Goal: Task Accomplishment & Management: Complete application form

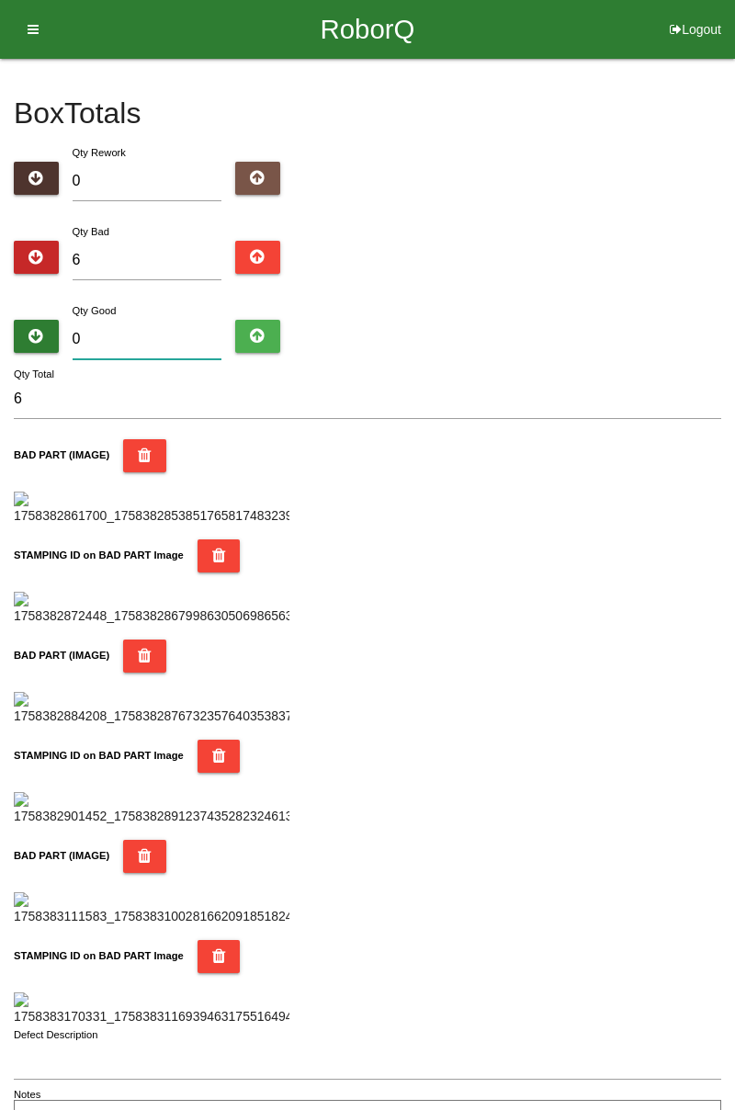
click at [186, 336] on input "0" at bounding box center [148, 340] width 150 height 40
type input "7"
type input "13"
type input "78"
type input "84"
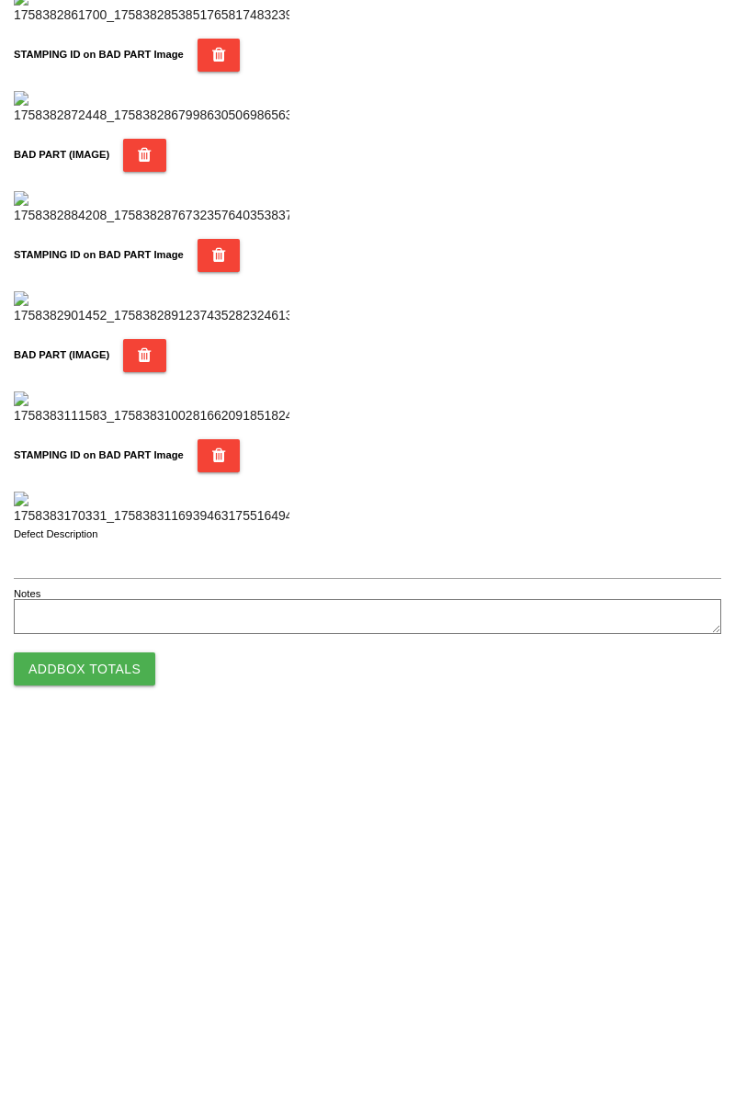
scroll to position [1610, 0]
type input "78"
click at [125, 1040] on button "Add Box Totals" at bounding box center [85, 1047] width 142 height 33
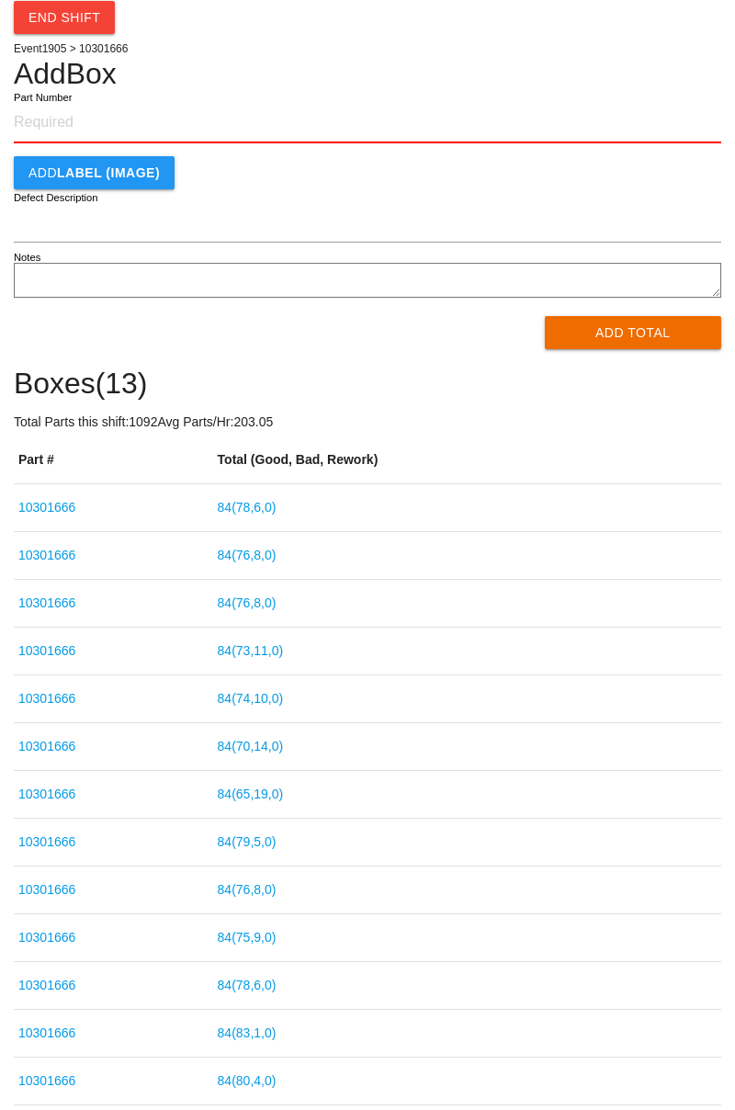
scroll to position [63, 0]
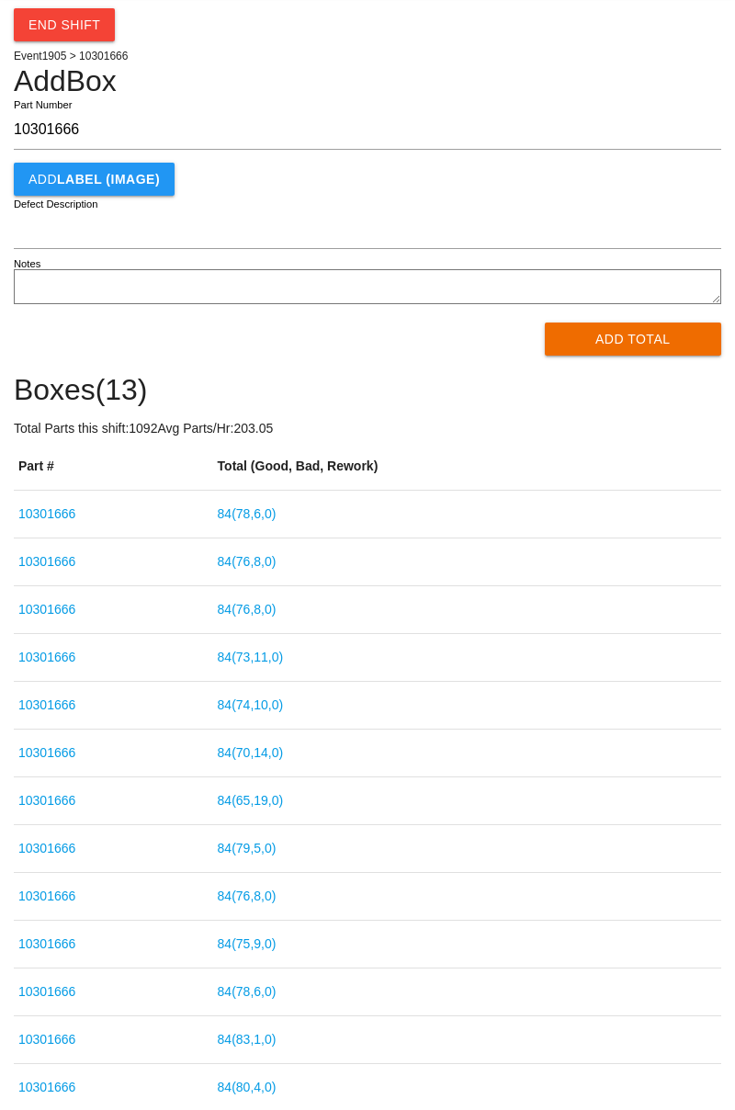
type input "10301666"
click at [277, 511] on link "84 ( 78 , 6 , 0 )" at bounding box center [247, 513] width 59 height 15
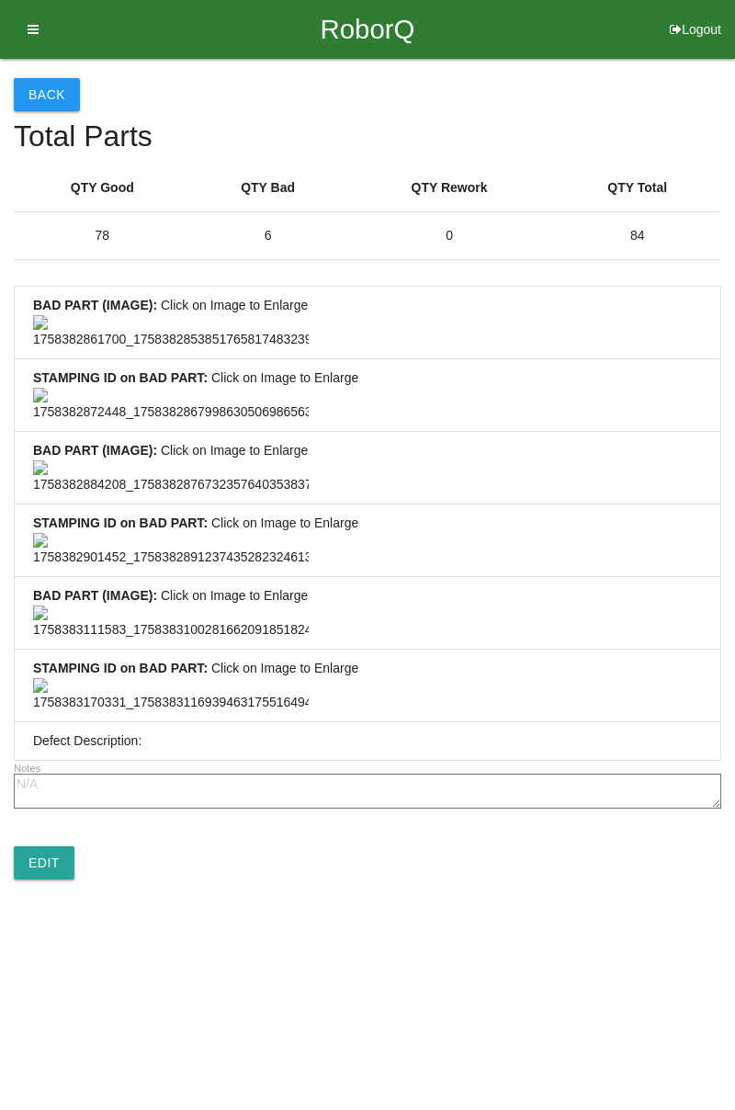
scroll to position [1367, 0]
click at [57, 880] on link "Edit" at bounding box center [44, 862] width 61 height 33
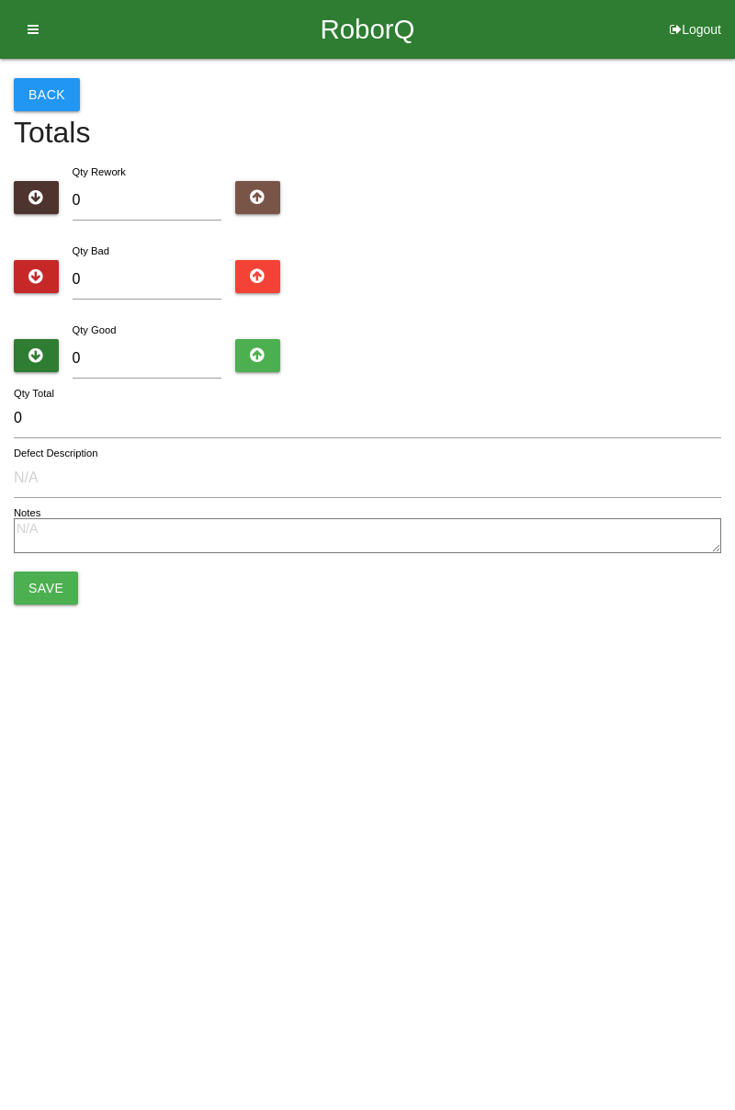
type input "6"
type input "78"
type input "84"
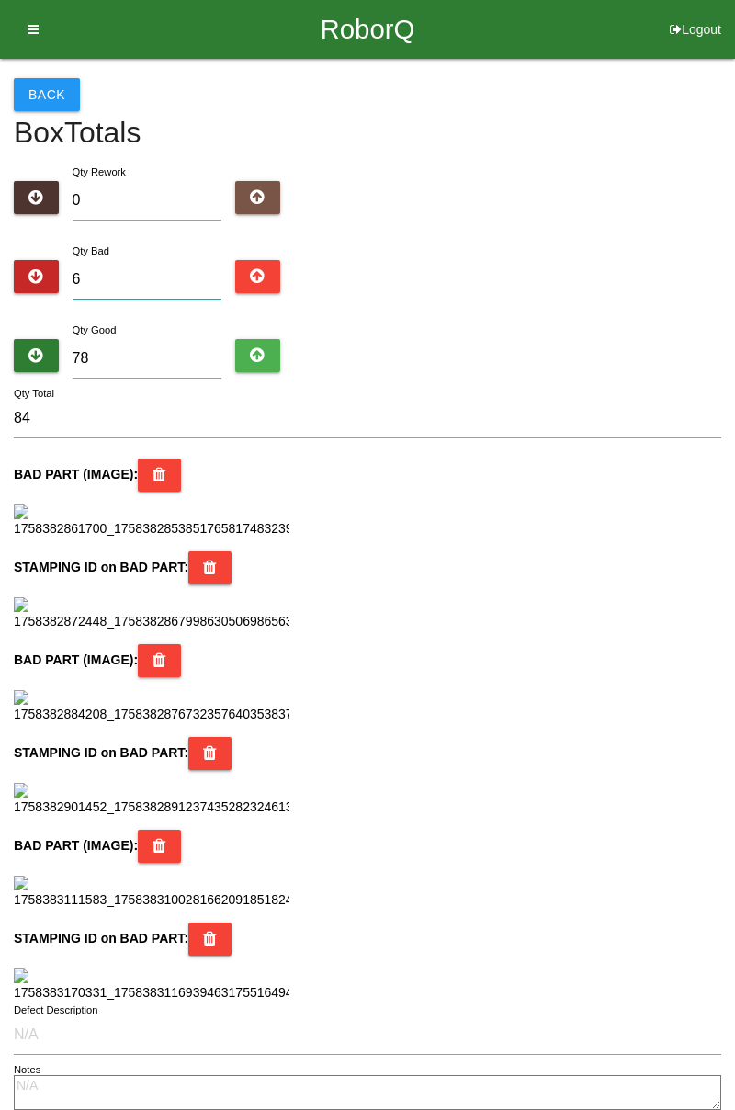
click at [147, 272] on input "6" at bounding box center [148, 280] width 150 height 40
type input "0"
type input "78"
type input "9"
type input "87"
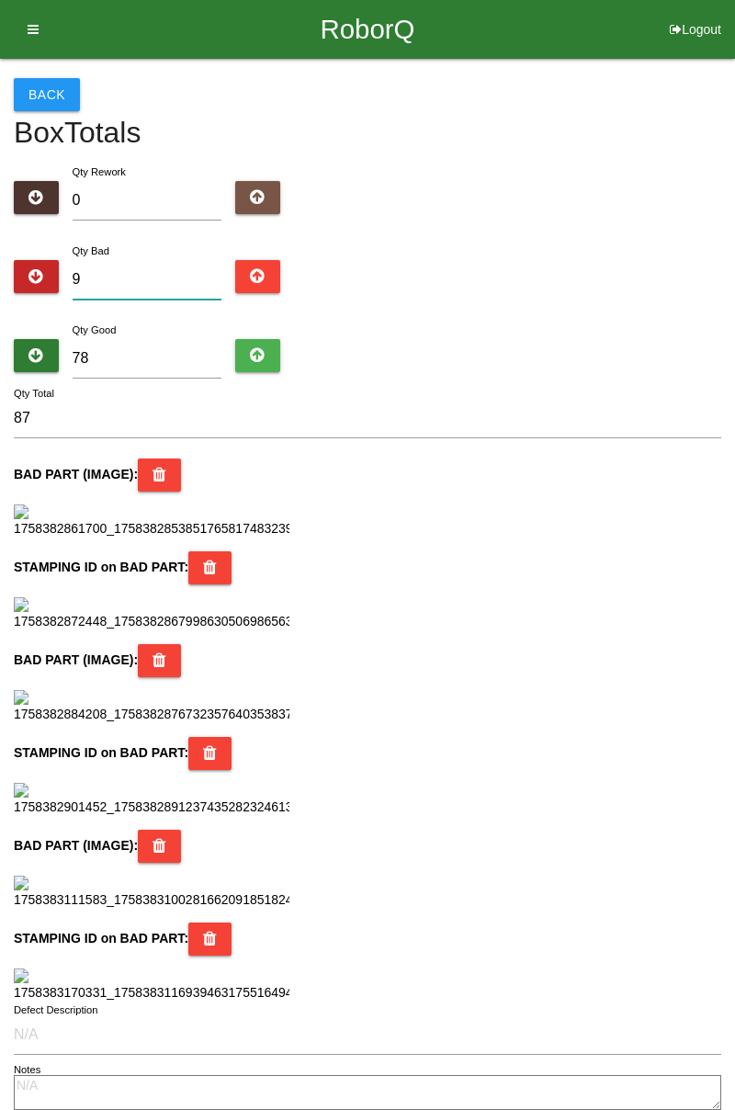
type input "0"
type input "78"
type input "1"
type input "79"
type input "19"
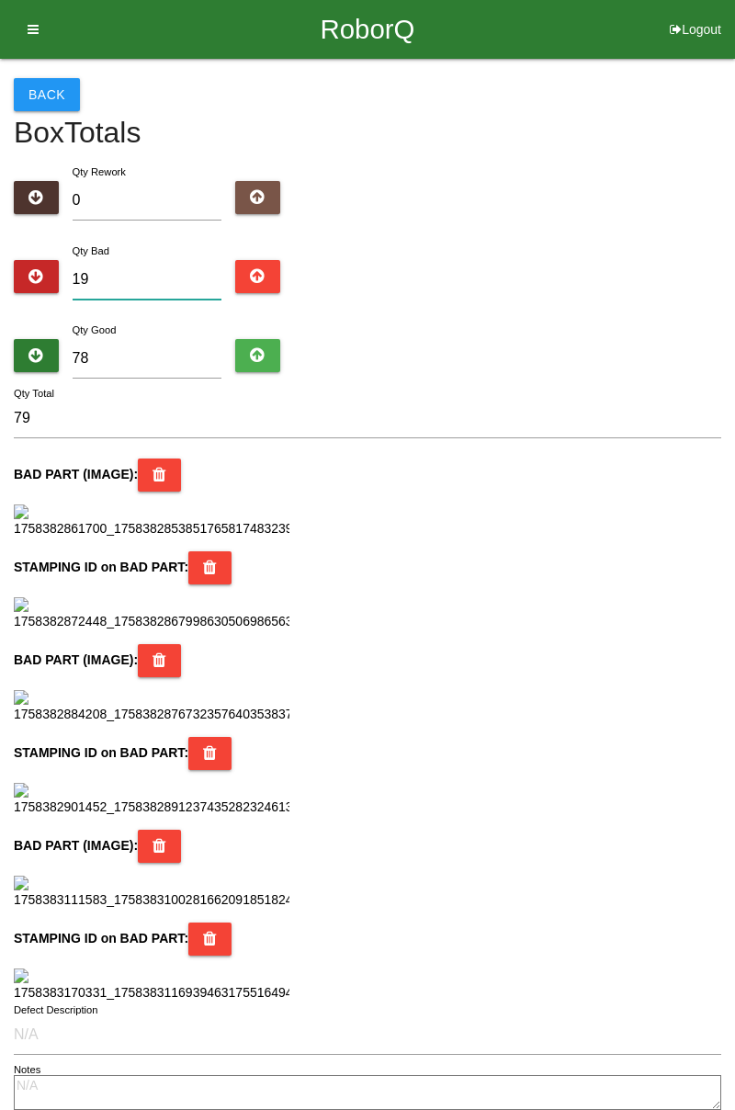
type input "97"
type input "1"
type input "79"
type input "10"
type input "88"
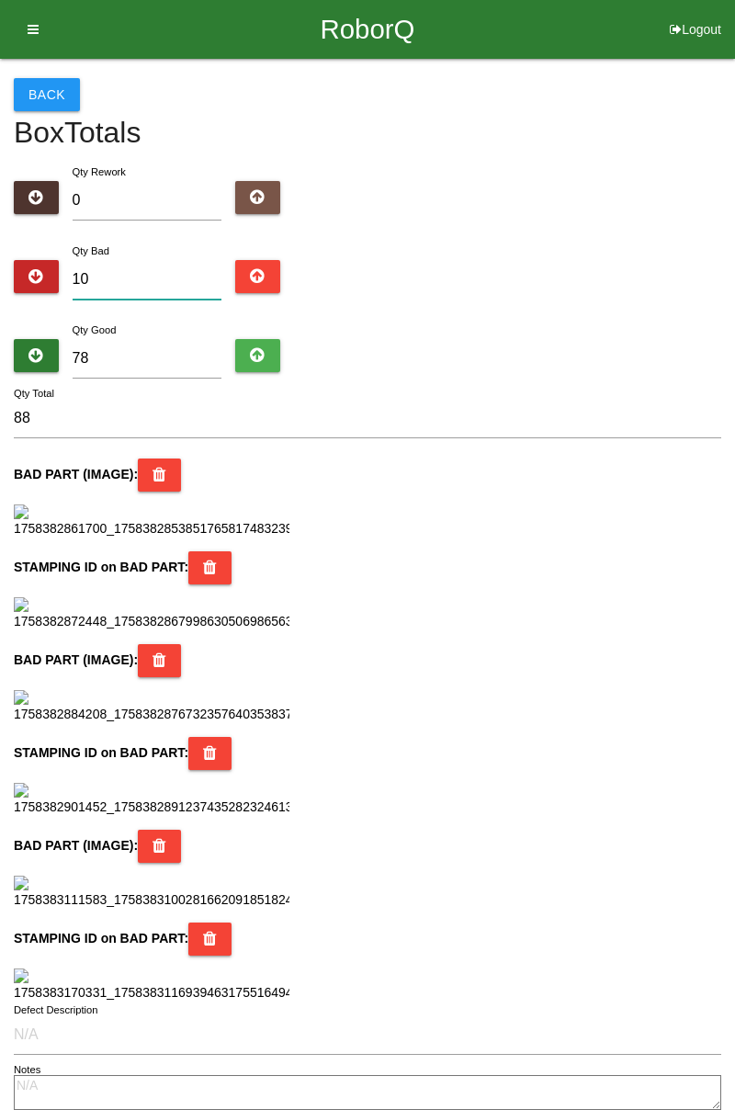
type input "10"
click at [177, 353] on input "78" at bounding box center [148, 359] width 150 height 40
type input "7"
type input "17"
type input "0"
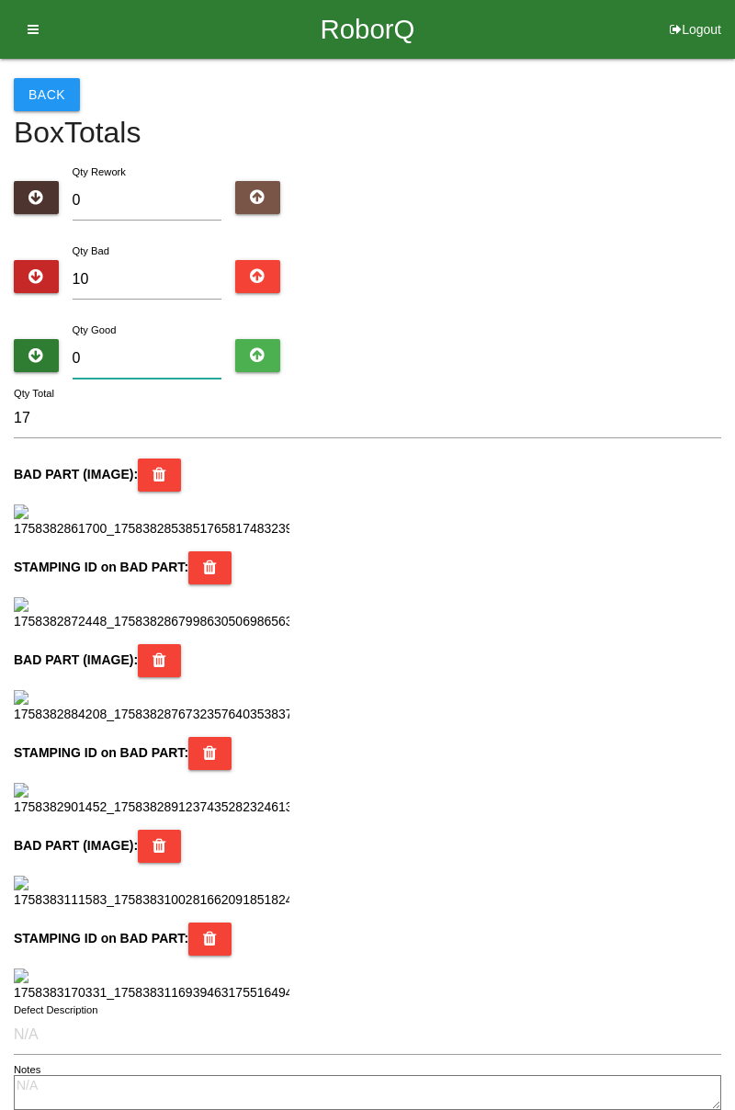
type input "10"
click at [165, 342] on input "0" at bounding box center [148, 359] width 150 height 40
type input "7"
type input "17"
type input "74"
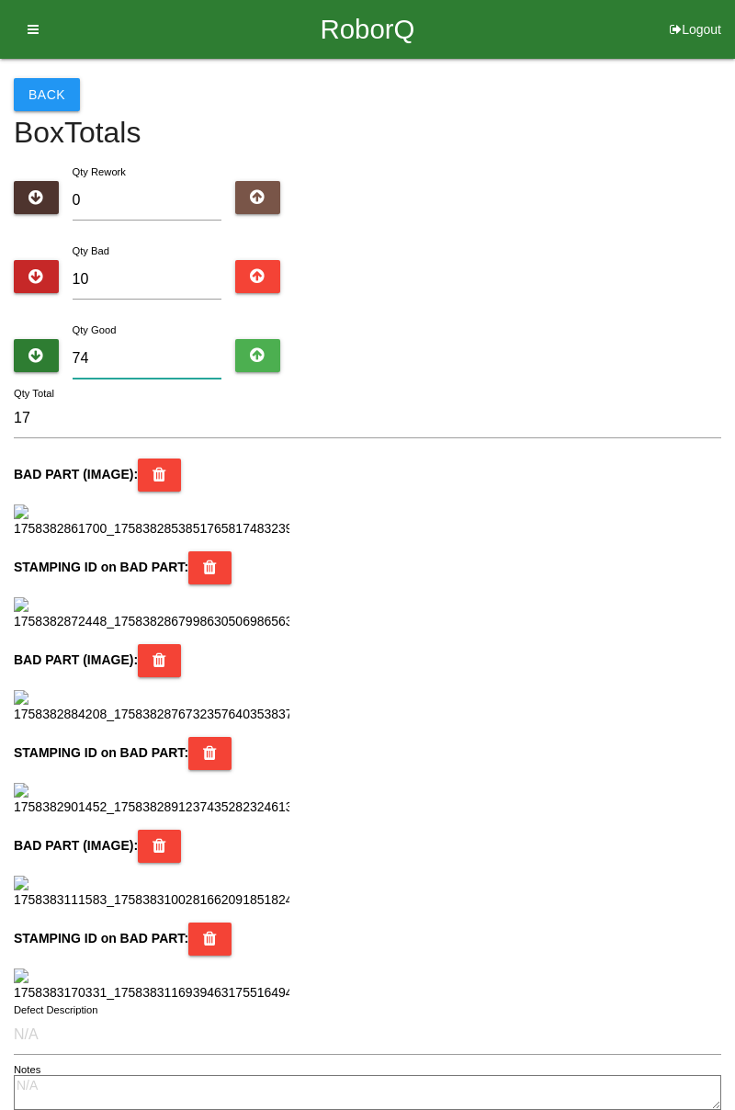
type input "84"
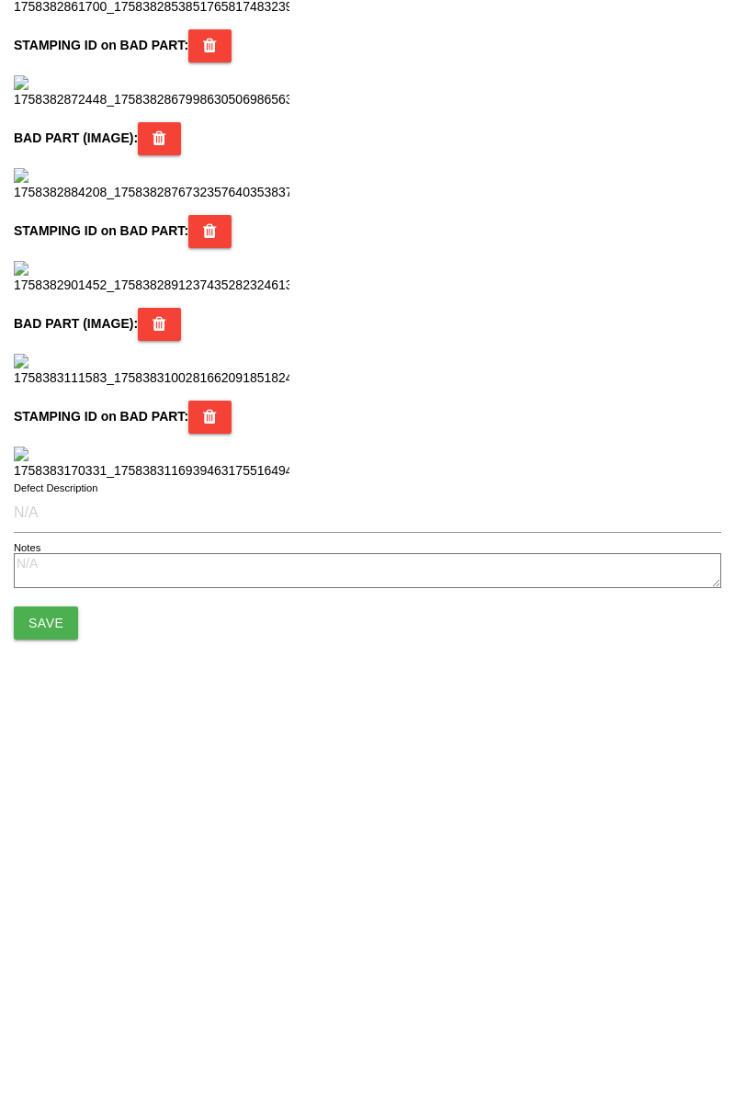
scroll to position [1632, 0]
type input "74"
click at [58, 1008] on button "Save" at bounding box center [46, 1001] width 64 height 33
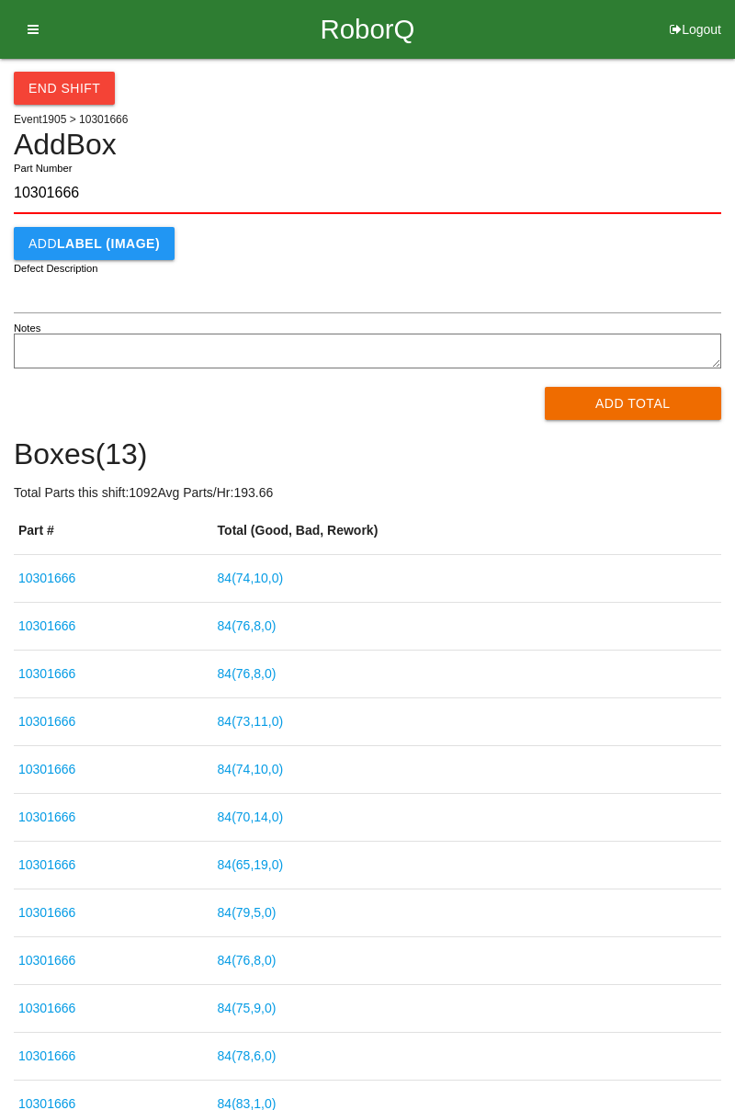
type input "10301666"
click at [671, 387] on button "Add Total" at bounding box center [633, 403] width 177 height 33
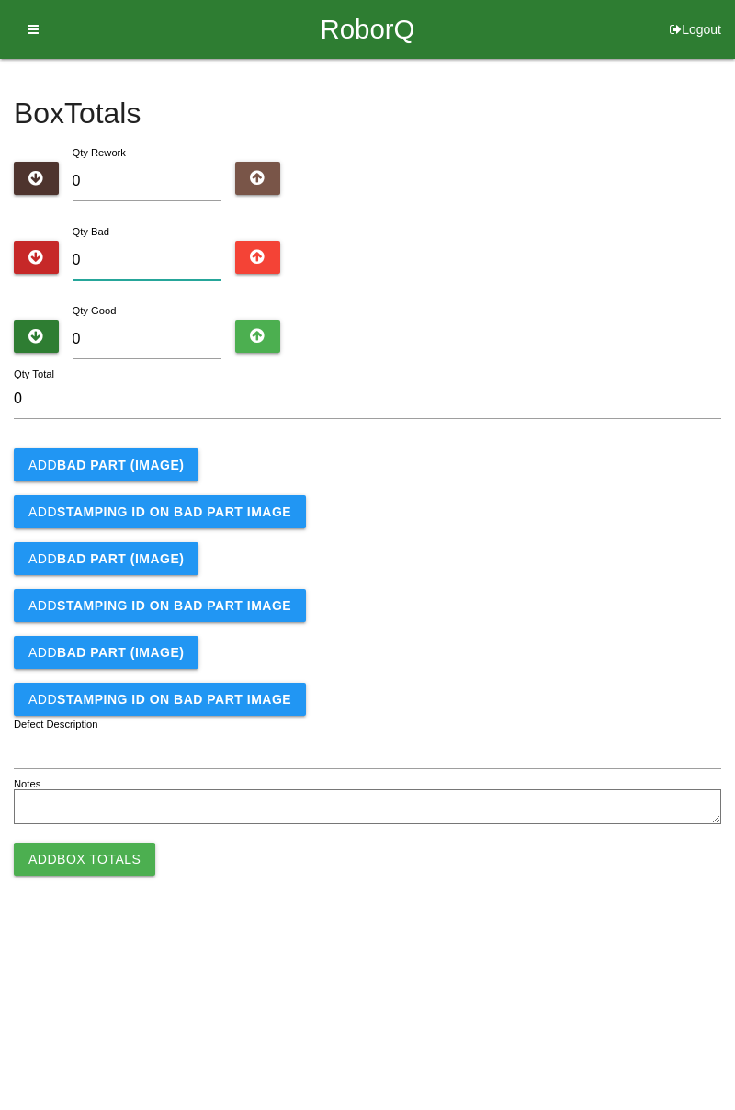
click at [146, 260] on input "0" at bounding box center [148, 261] width 150 height 40
click at [191, 253] on input "0" at bounding box center [148, 261] width 150 height 40
type input "1"
click at [185, 466] on button "Add BAD PART (IMAGE)" at bounding box center [106, 465] width 185 height 33
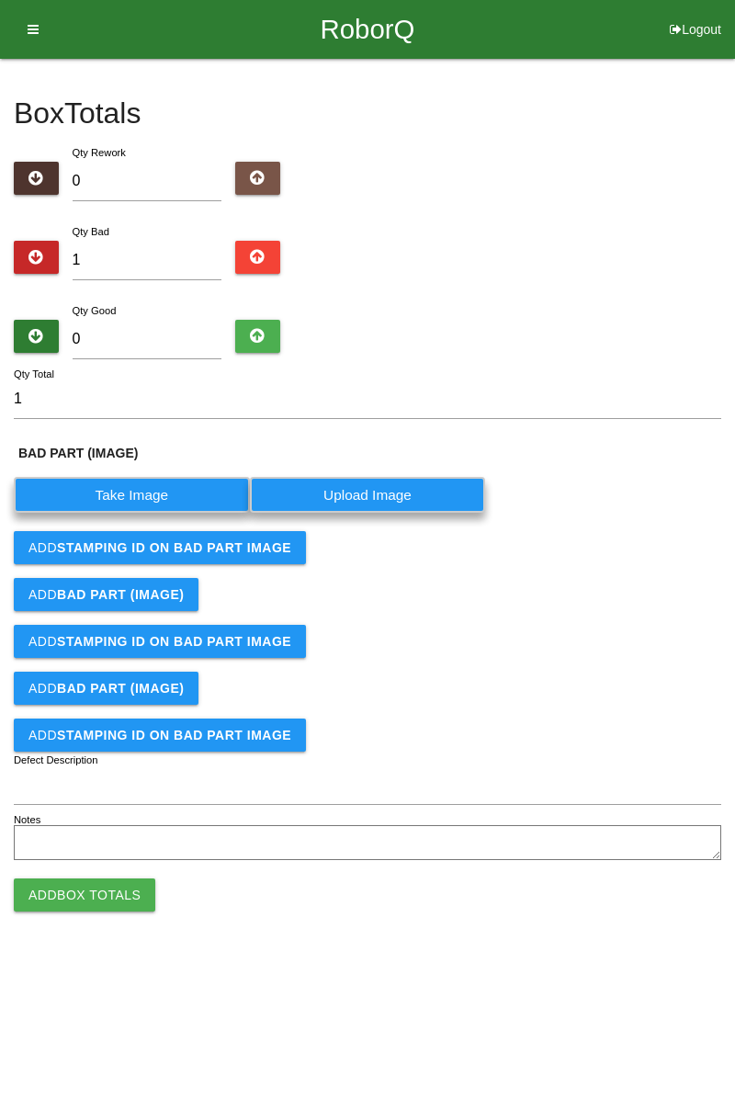
click at [166, 494] on label "Take Image" at bounding box center [132, 495] width 236 height 36
click at [0, 0] on \(IMAGE\) "Take Image" at bounding box center [0, 0] width 0 height 0
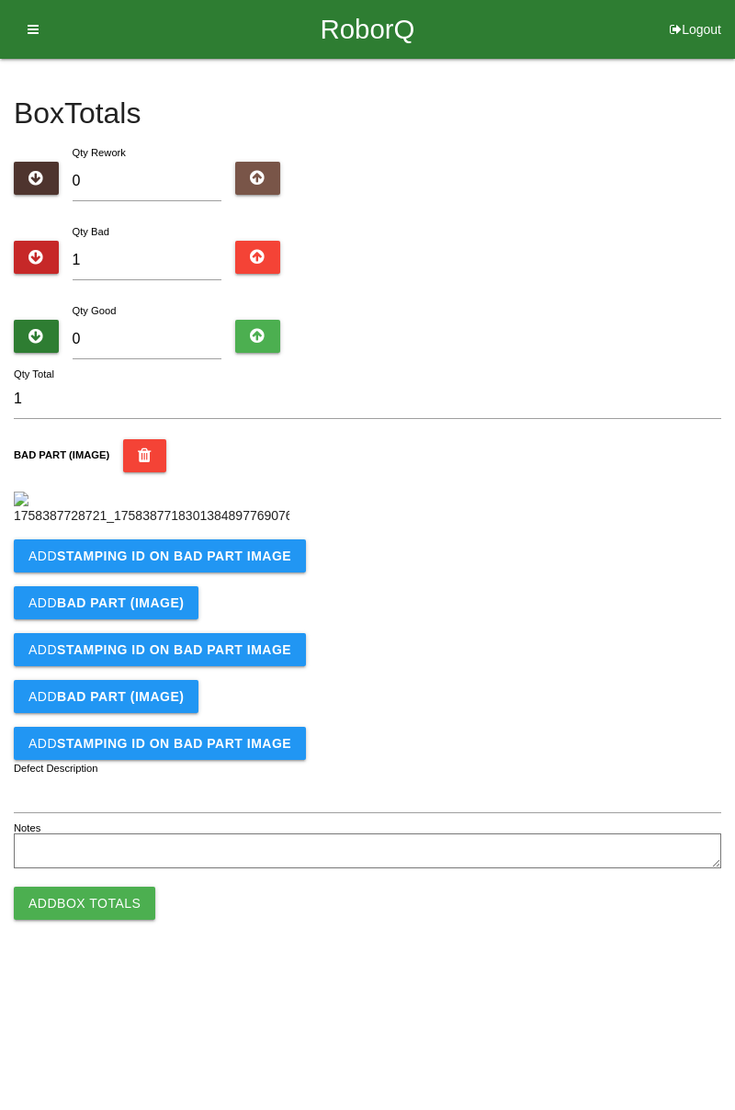
scroll to position [103, 0]
click at [259, 563] on b "STAMPING ID on BAD PART Image" at bounding box center [174, 556] width 234 height 15
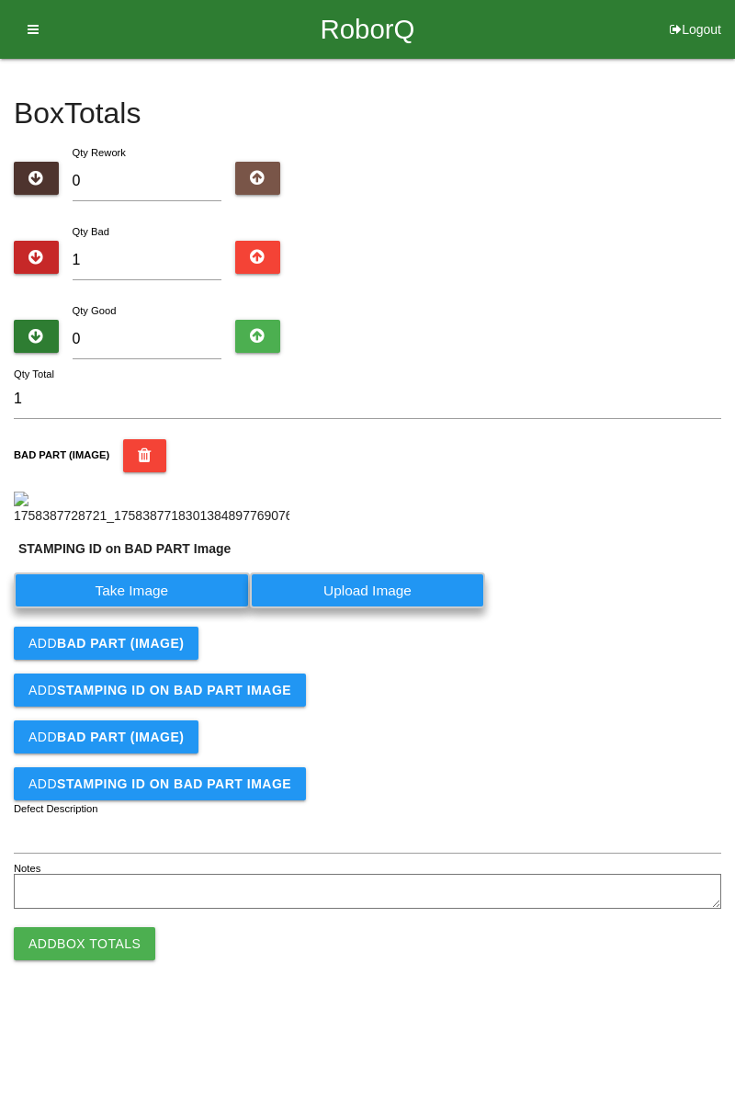
click at [153, 608] on label "Take Image" at bounding box center [132, 591] width 236 height 36
click at [0, 0] on PART "Take Image" at bounding box center [0, 0] width 0 height 0
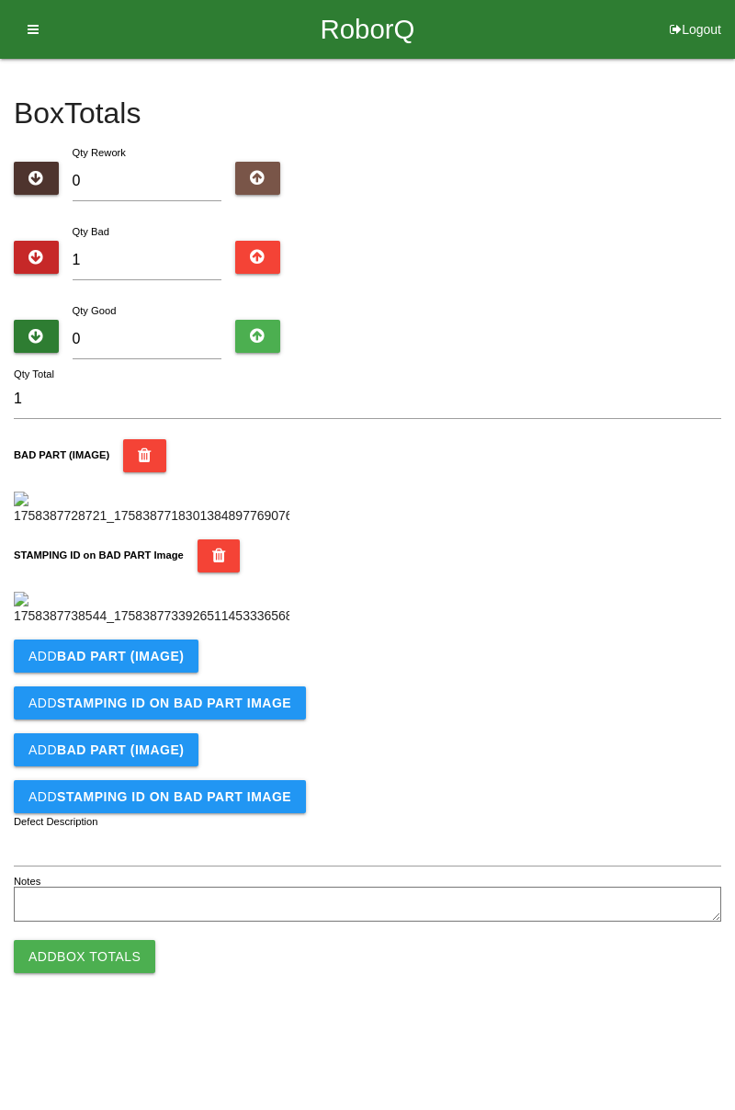
scroll to position [404, 0]
click at [148, 664] on b "BAD PART (IMAGE)" at bounding box center [120, 656] width 127 height 15
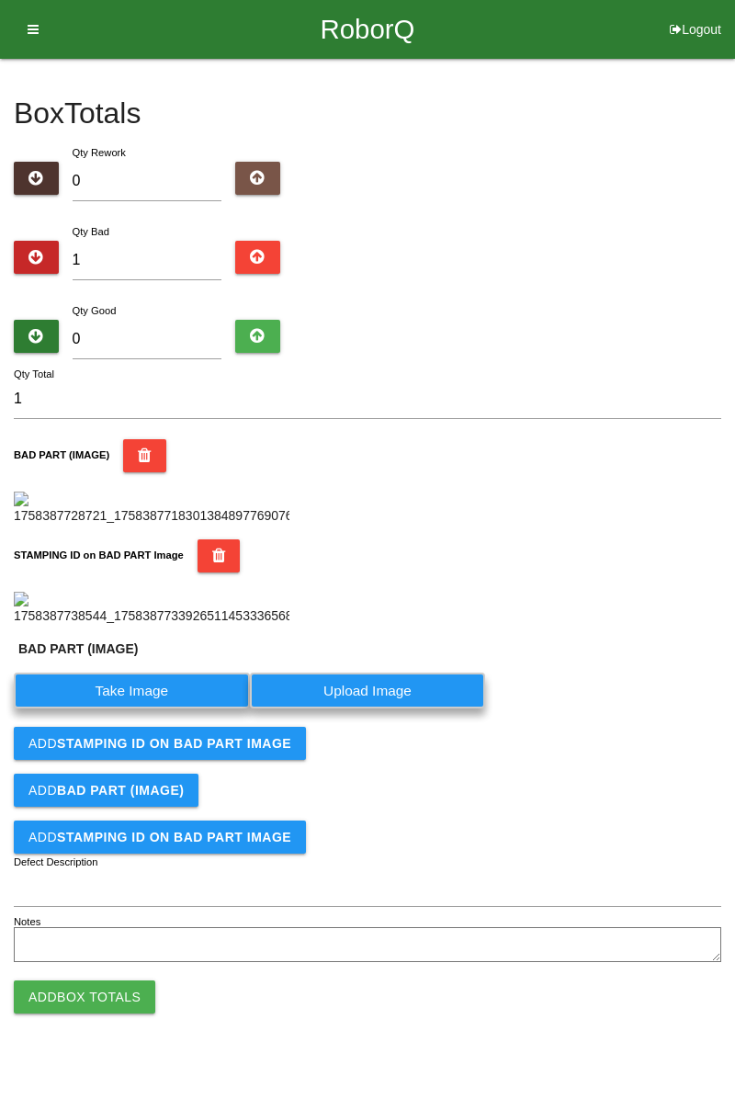
click at [155, 709] on label "Take Image" at bounding box center [132, 691] width 236 height 36
click at [0, 0] on \(IMAGE\) "Take Image" at bounding box center [0, 0] width 0 height 0
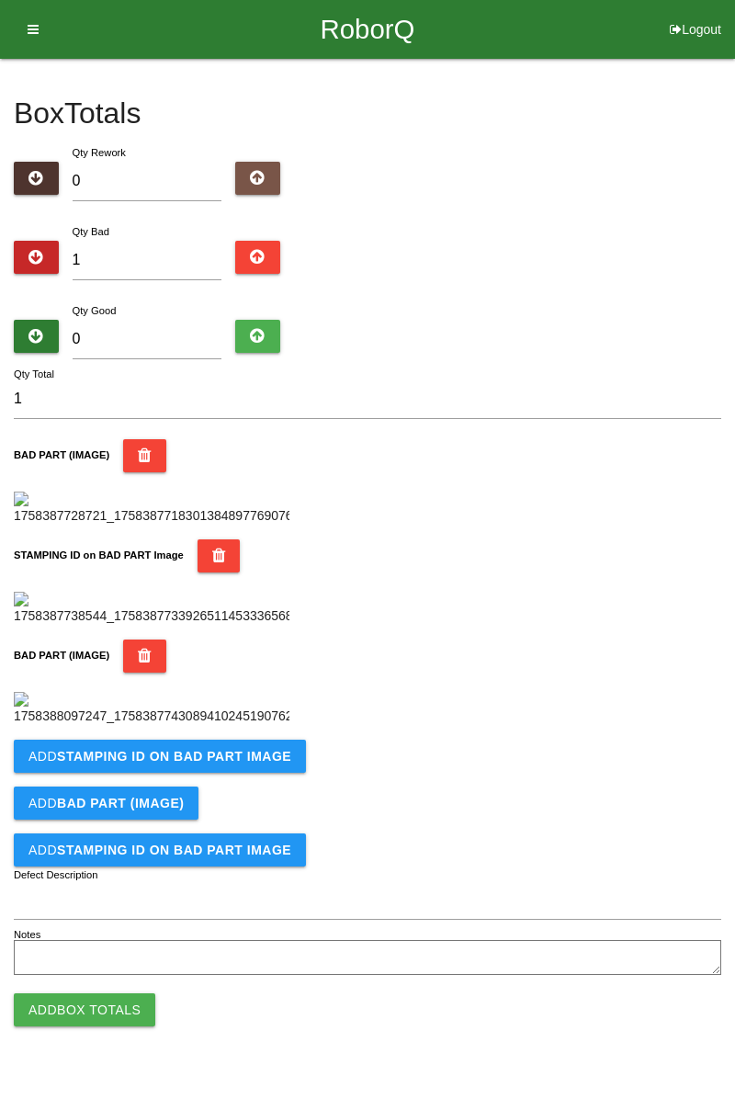
scroll to position [706, 0]
click at [259, 764] on b "STAMPING ID on BAD PART Image" at bounding box center [174, 756] width 234 height 15
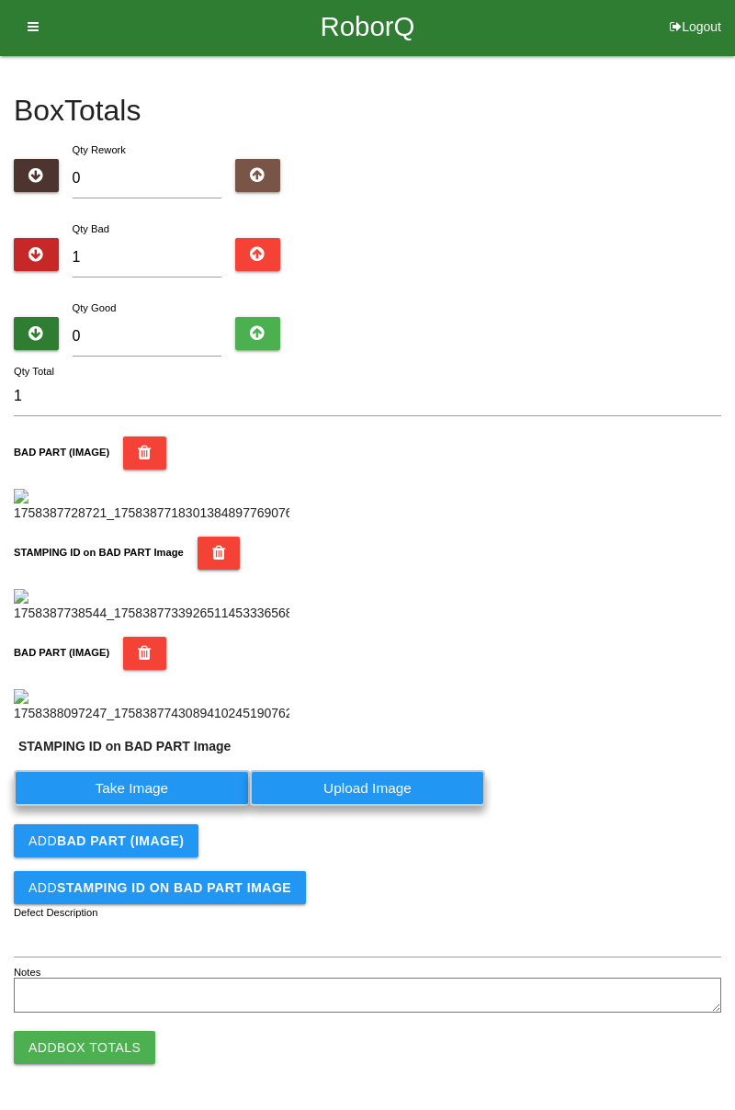
click at [169, 806] on label "Take Image" at bounding box center [132, 788] width 236 height 36
click at [0, 0] on PART "Take Image" at bounding box center [0, 0] width 0 height 0
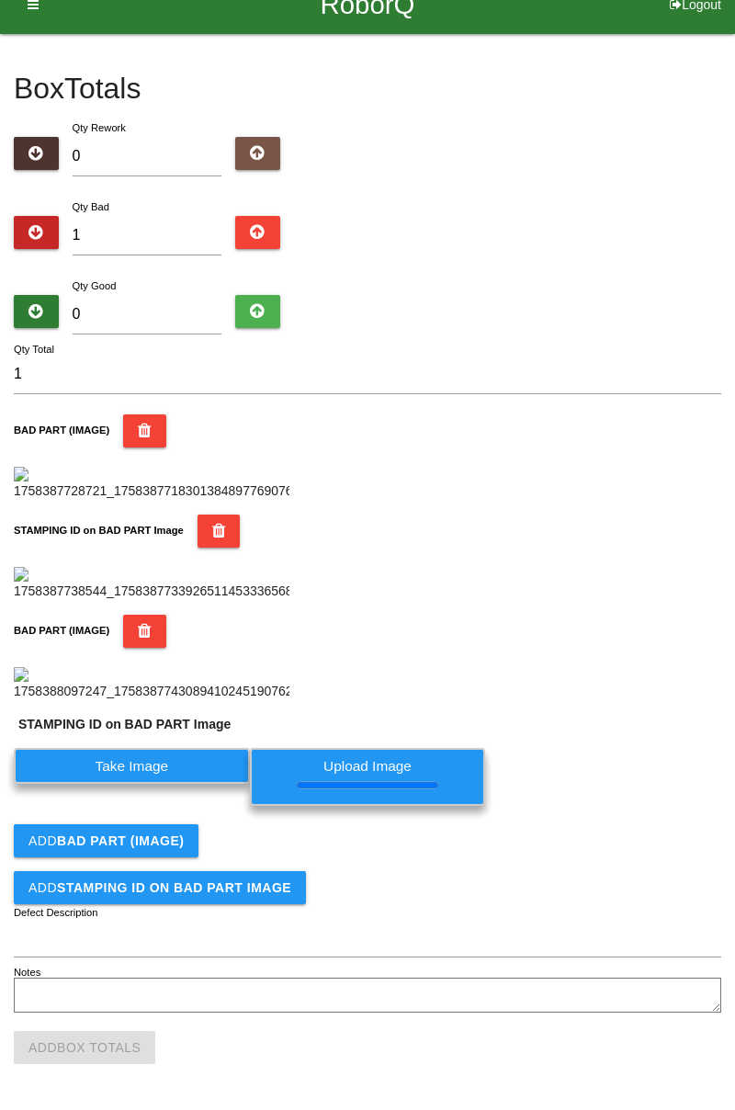
scroll to position [0, 0]
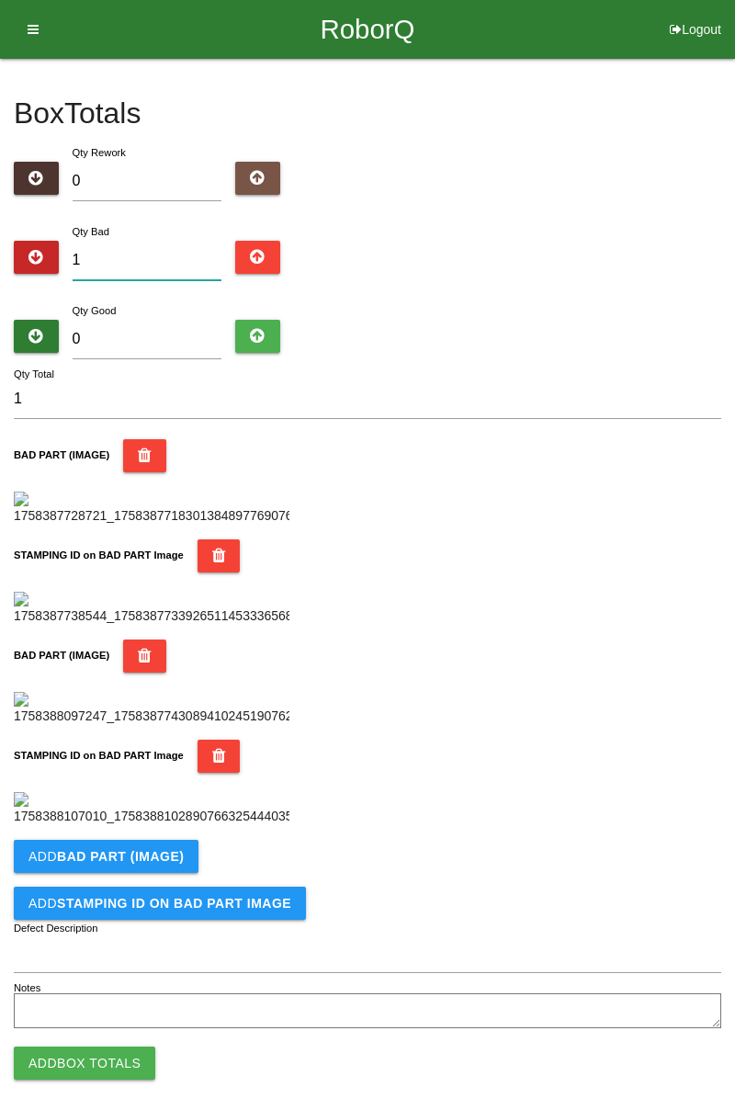
click at [131, 267] on input "1" at bounding box center [148, 261] width 150 height 40
type input "0"
type input "2"
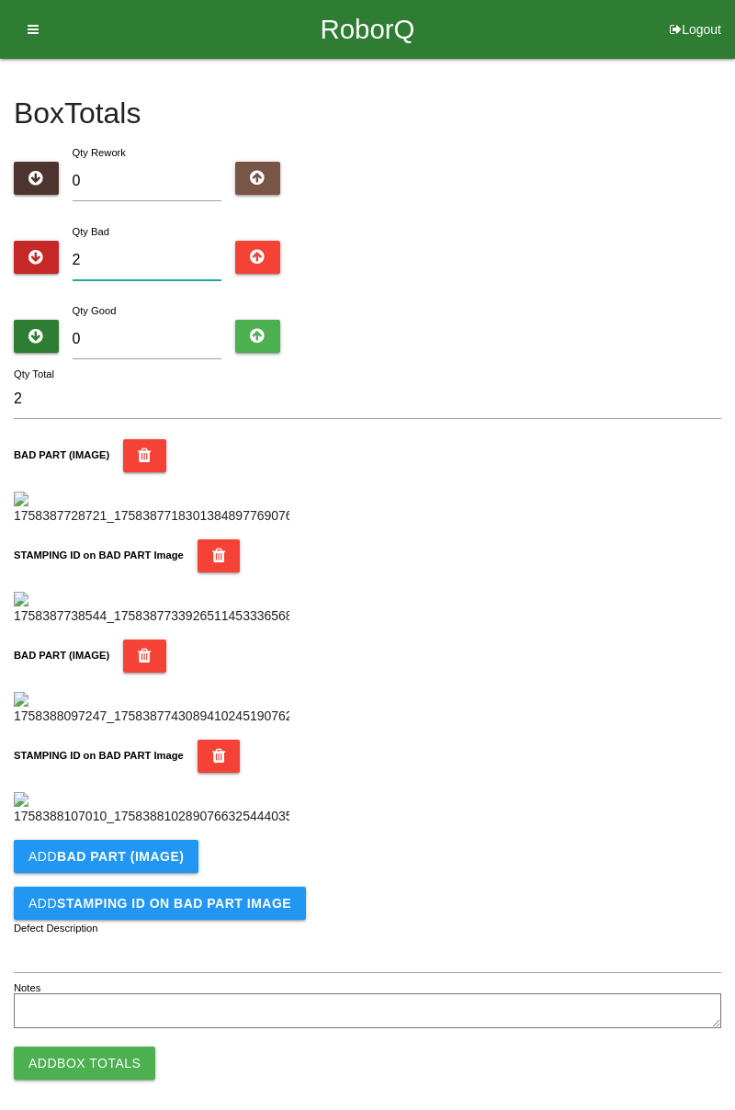
type input "0"
type input "3"
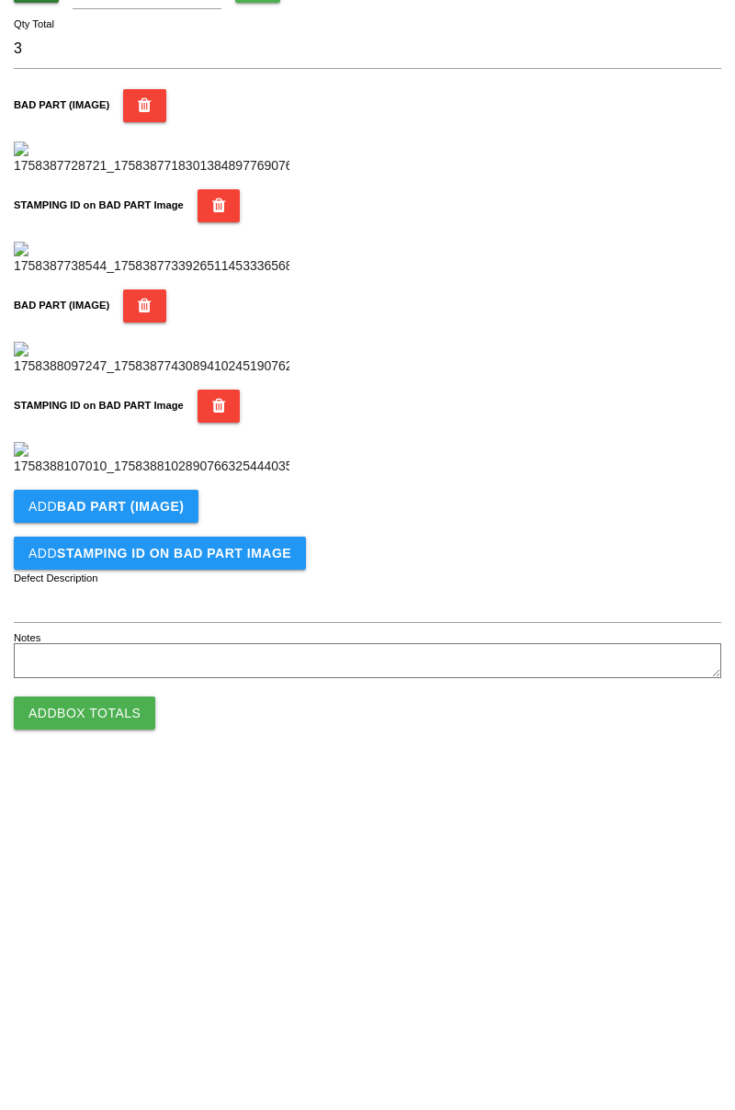
scroll to position [1007, 0]
click at [152, 837] on b "BAD PART (IMAGE)" at bounding box center [120, 841] width 127 height 15
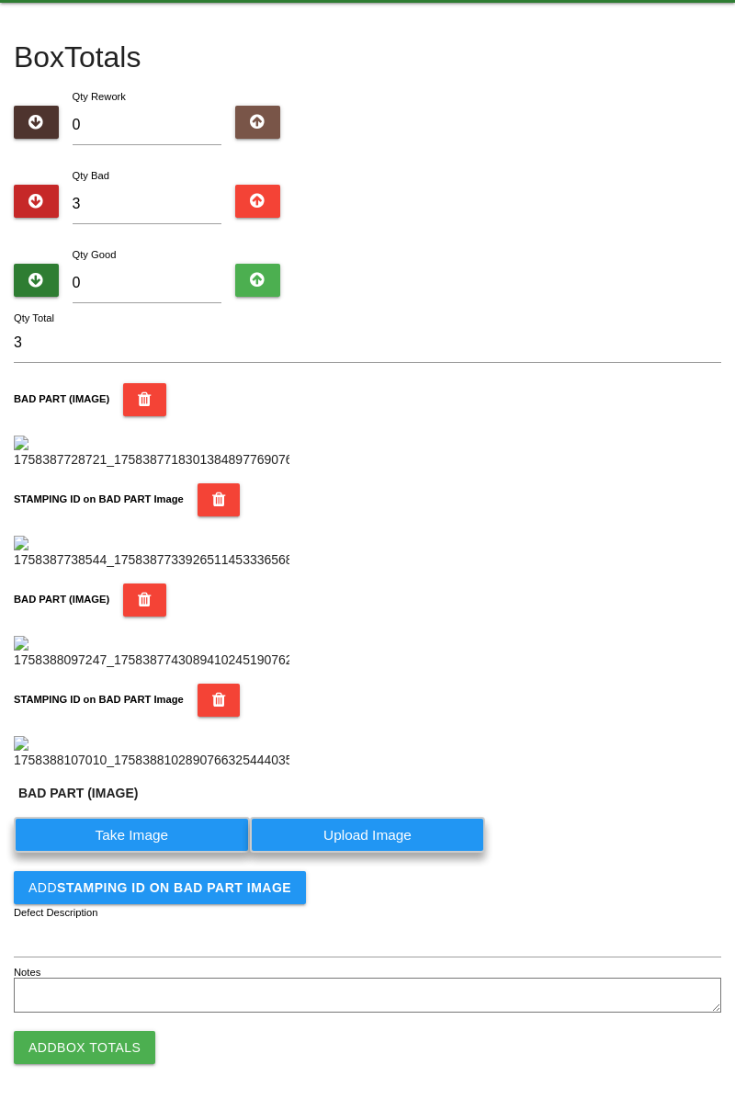
click at [173, 853] on label "Take Image" at bounding box center [132, 835] width 236 height 36
click at [0, 0] on \(IMAGE\) "Take Image" at bounding box center [0, 0] width 0 height 0
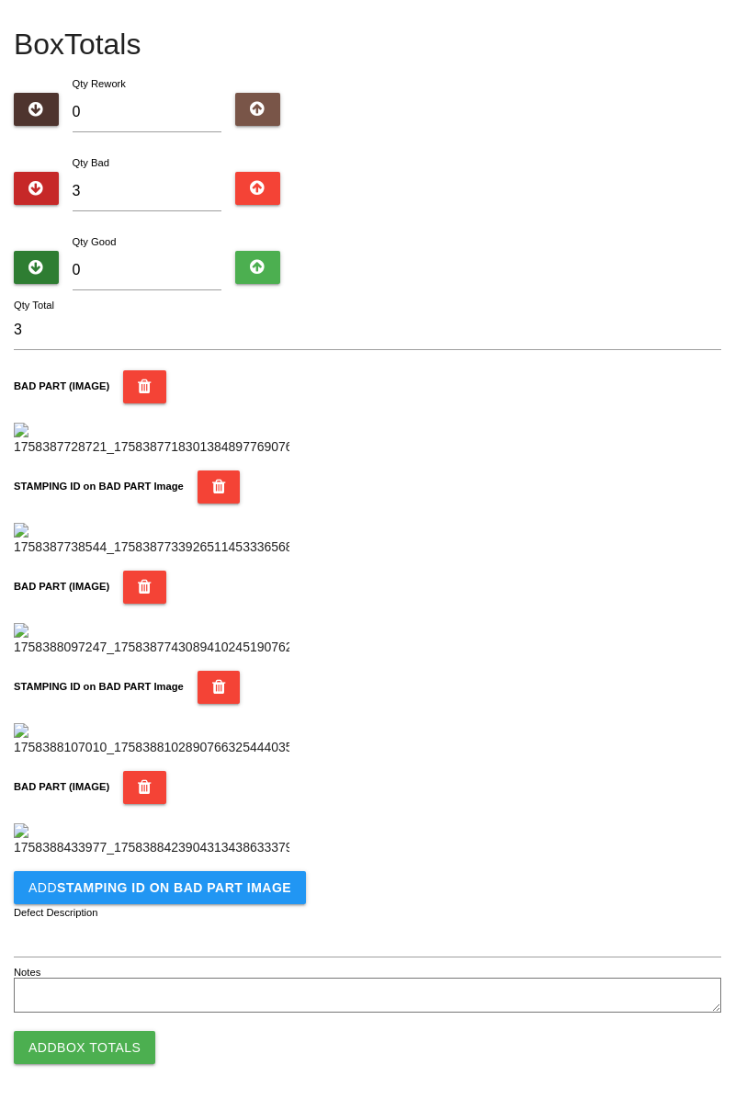
click at [262, 904] on button "Add STAMPING ID on BAD PART Image" at bounding box center [160, 887] width 292 height 33
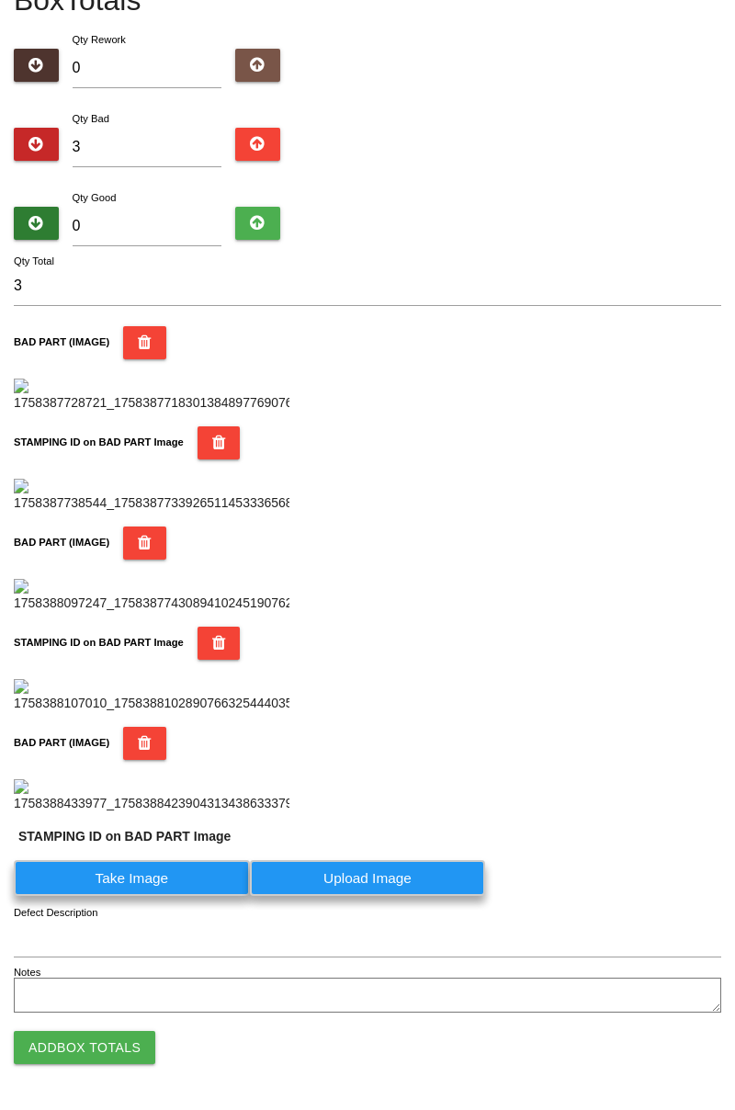
scroll to position [1353, 0]
click at [175, 882] on label "Take Image" at bounding box center [132, 878] width 236 height 36
click at [0, 0] on PART "Take Image" at bounding box center [0, 0] width 0 height 0
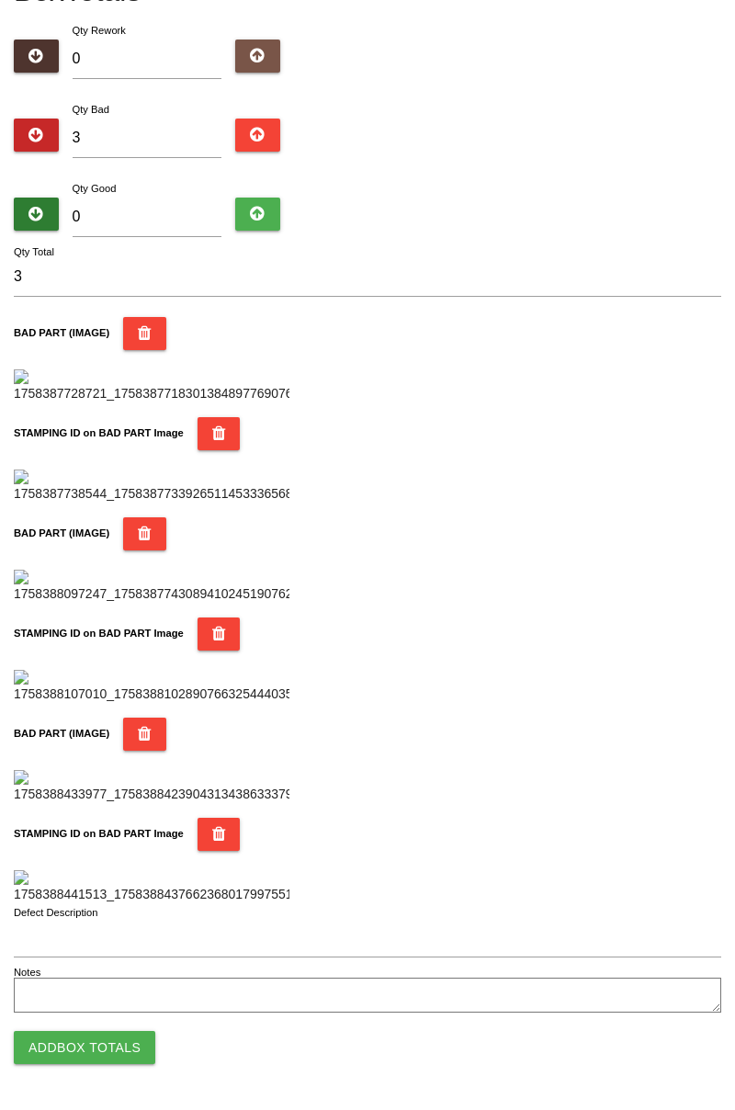
scroll to position [0, 0]
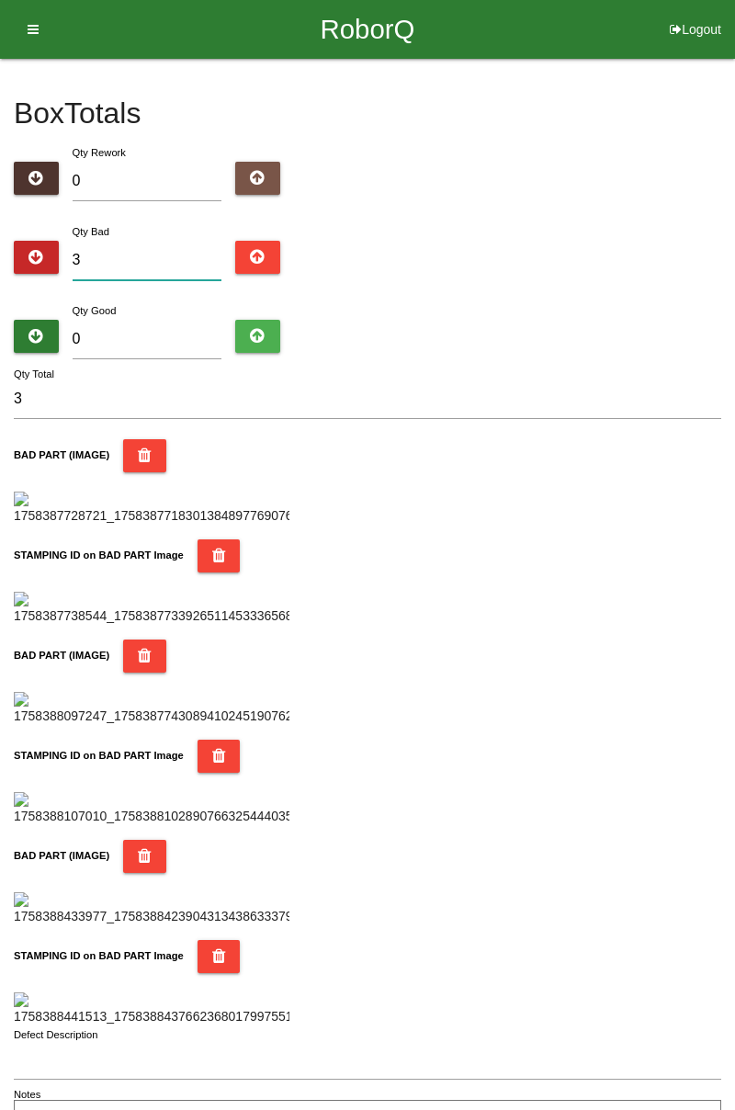
click at [160, 254] on input "3" at bounding box center [148, 261] width 150 height 40
type input "0"
type input "4"
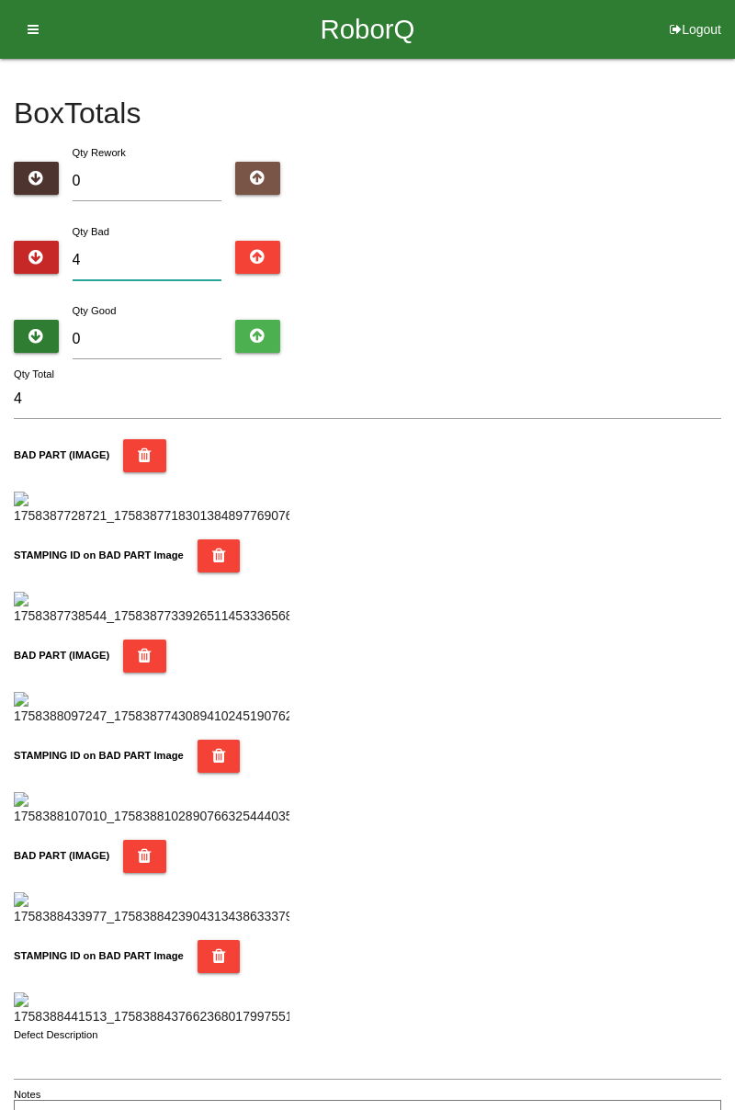
type input "0"
type input "5"
type input "0"
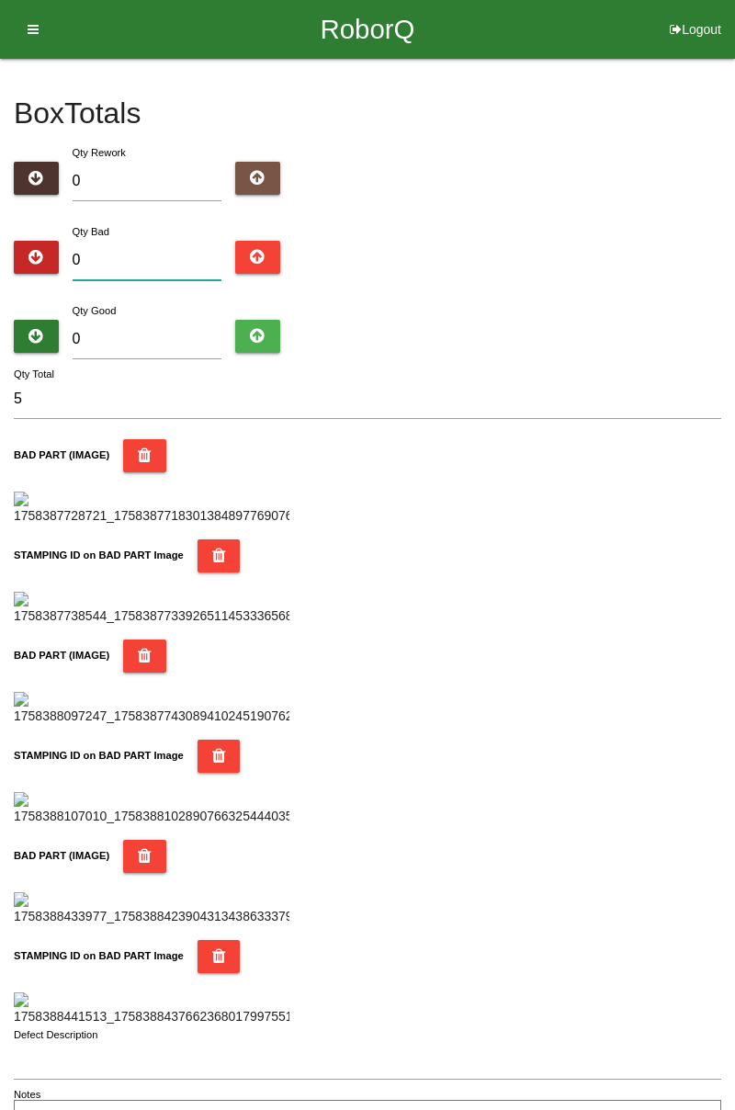
type input "0"
type input "6"
click at [168, 336] on input "0" at bounding box center [148, 340] width 150 height 40
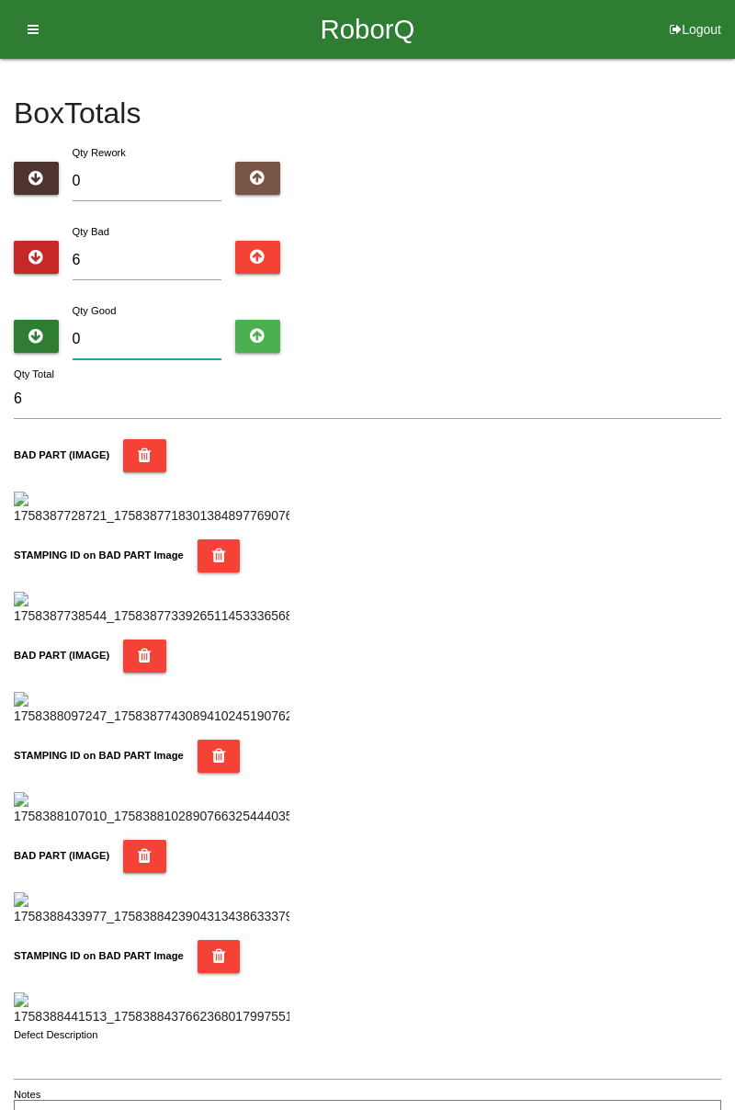
type input "7"
type input "13"
type input "78"
type input "84"
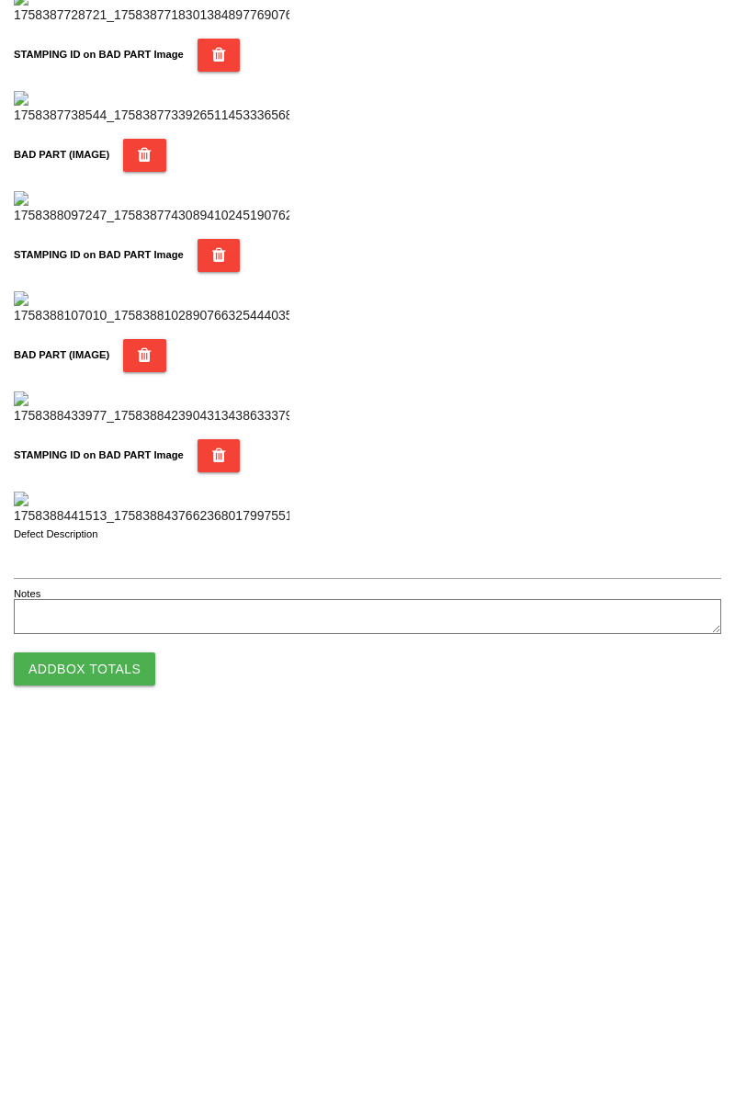
type input "78"
click at [113, 1062] on button "Add Box Totals" at bounding box center [85, 1047] width 142 height 33
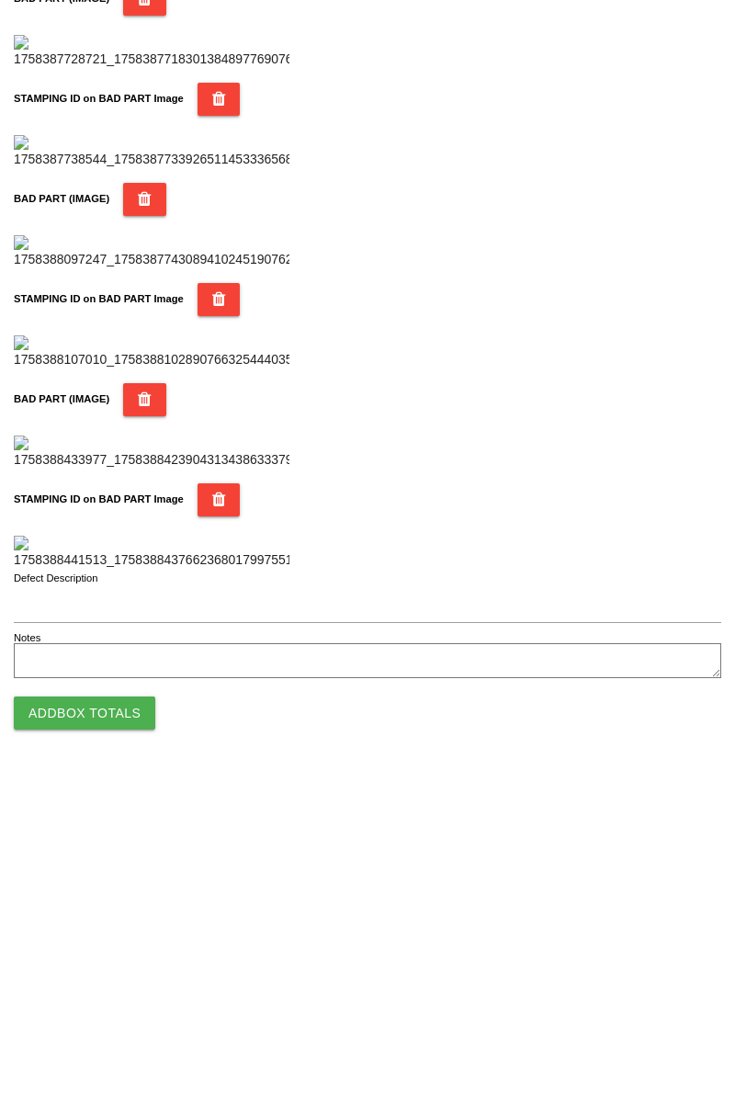
scroll to position [1610, 0]
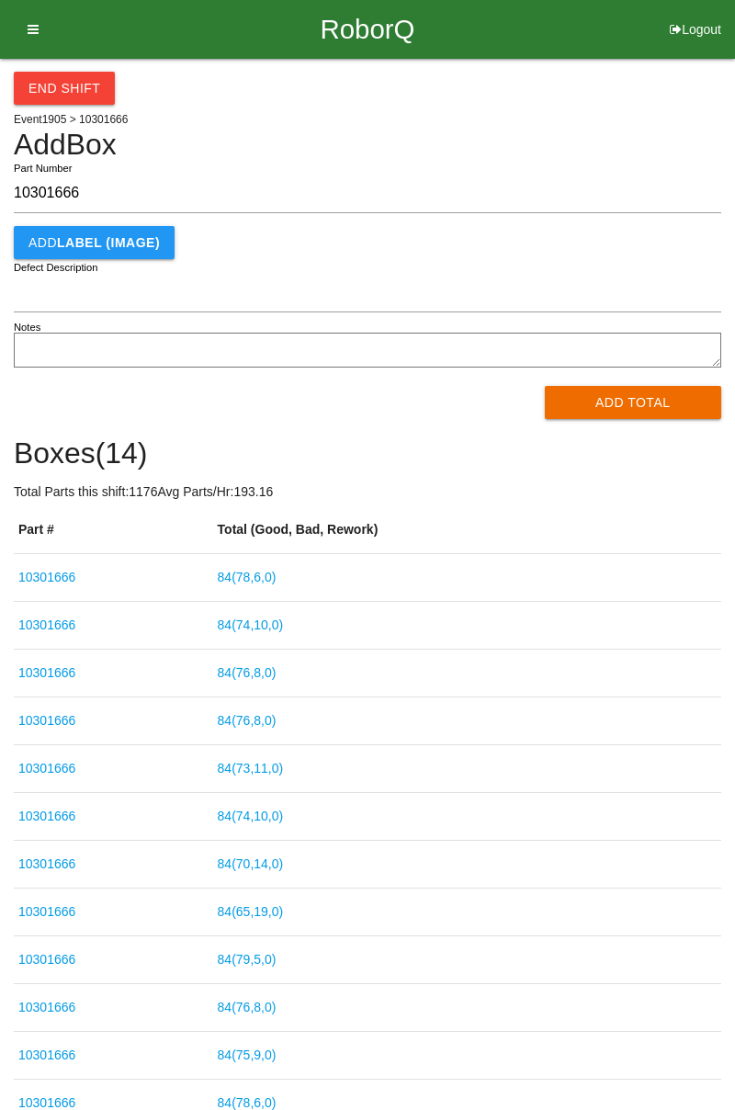
type input "10301666"
click at [642, 404] on button "Add Total" at bounding box center [633, 402] width 177 height 33
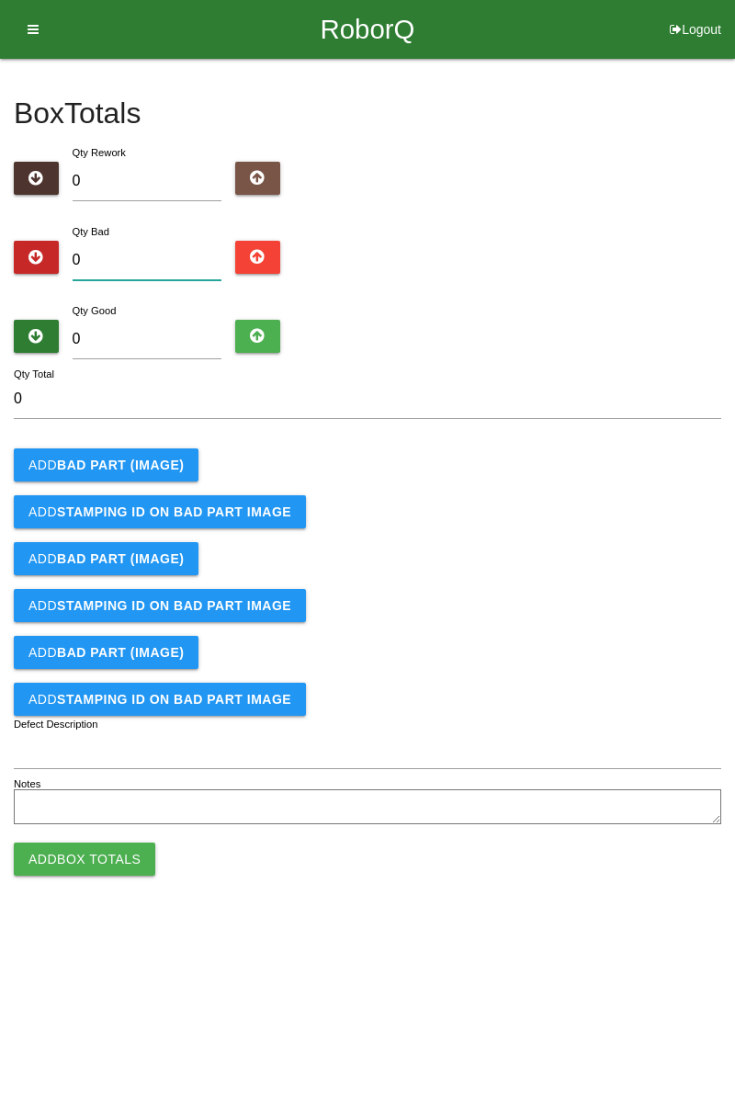
click at [199, 243] on input "0" at bounding box center [148, 261] width 150 height 40
type input "2"
click at [165, 458] on b "BAD PART (IMAGE)" at bounding box center [120, 465] width 127 height 15
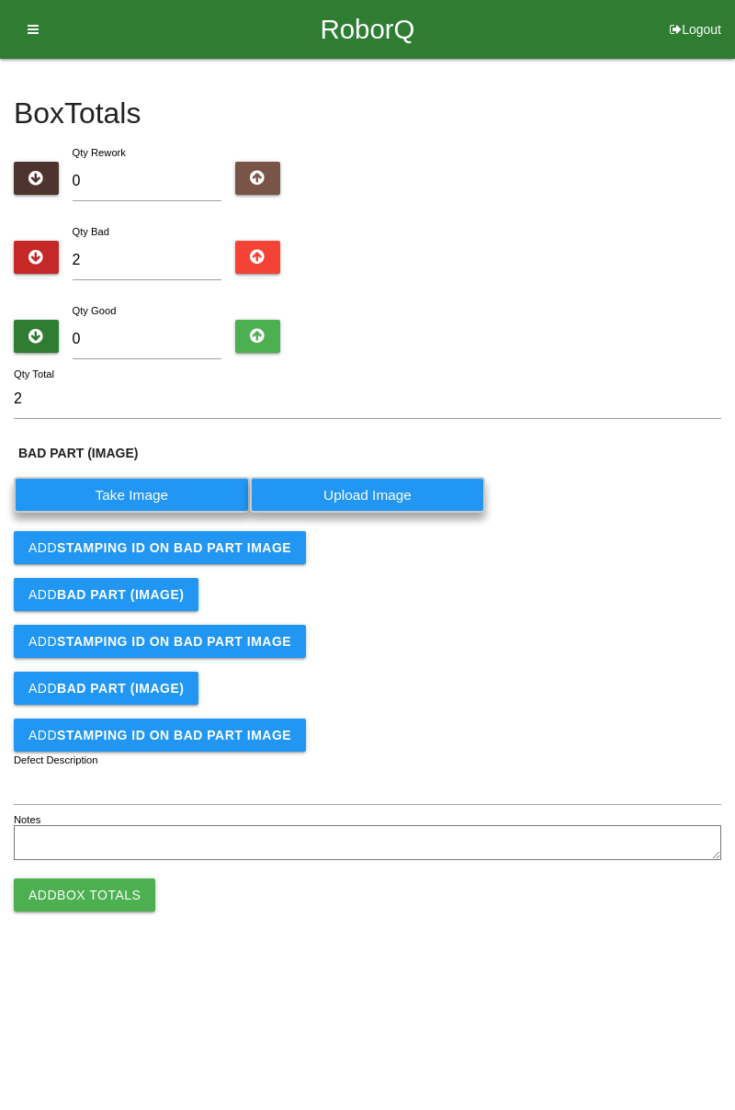
click at [146, 495] on label "Take Image" at bounding box center [132, 495] width 236 height 36
click at [0, 0] on \(IMAGE\) "Take Image" at bounding box center [0, 0] width 0 height 0
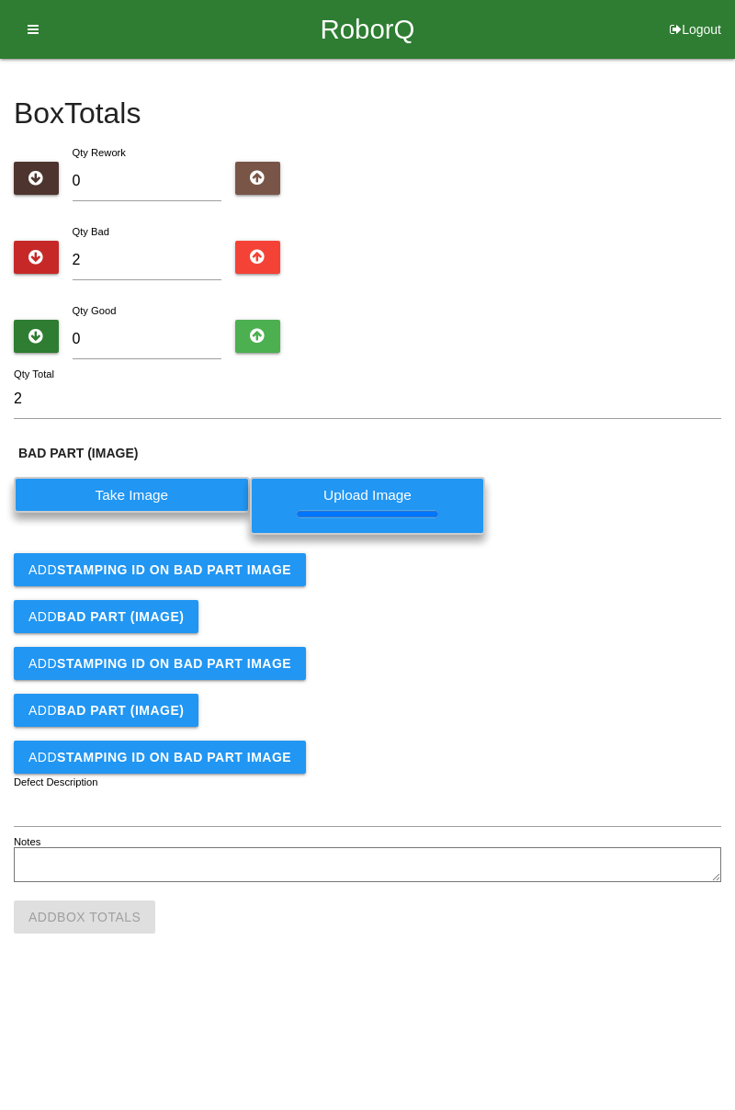
click at [253, 575] on button "Add STAMPING ID on BAD PART Image" at bounding box center [160, 569] width 292 height 33
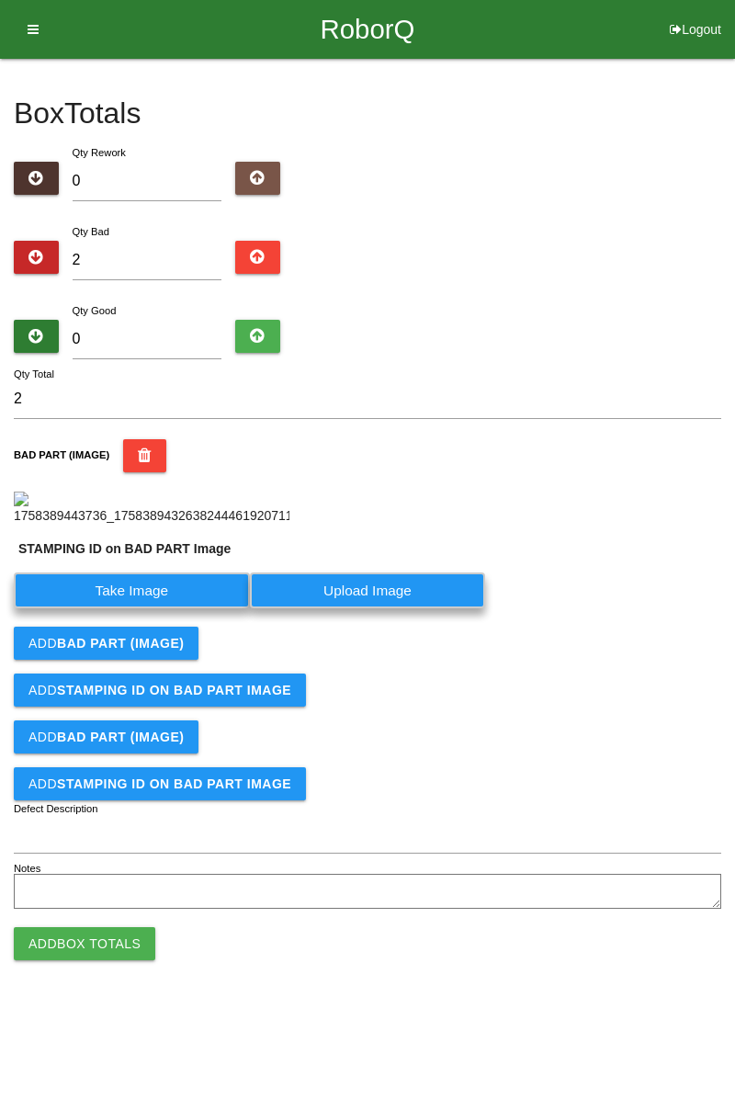
click at [195, 608] on label "Take Image" at bounding box center [132, 591] width 236 height 36
click at [0, 0] on PART "Take Image" at bounding box center [0, 0] width 0 height 0
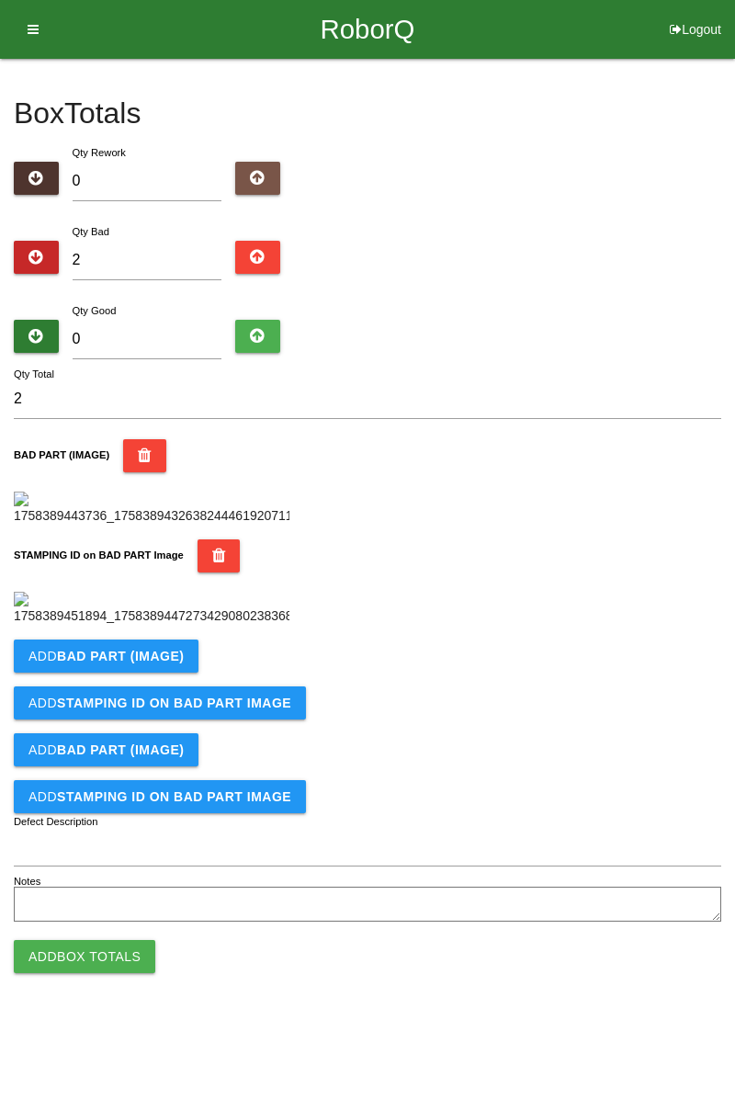
scroll to position [404, 0]
click at [166, 673] on button "Add BAD PART (IMAGE)" at bounding box center [106, 656] width 185 height 33
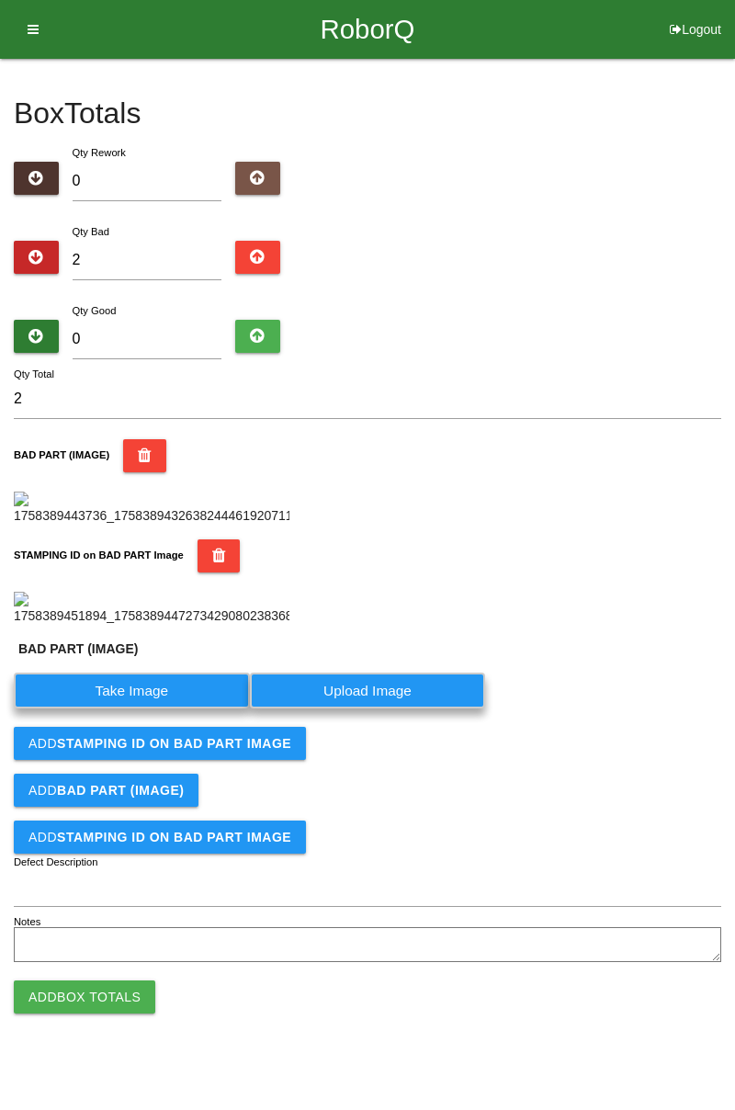
click at [158, 709] on label "Take Image" at bounding box center [132, 691] width 236 height 36
click at [0, 0] on \(IMAGE\) "Take Image" at bounding box center [0, 0] width 0 height 0
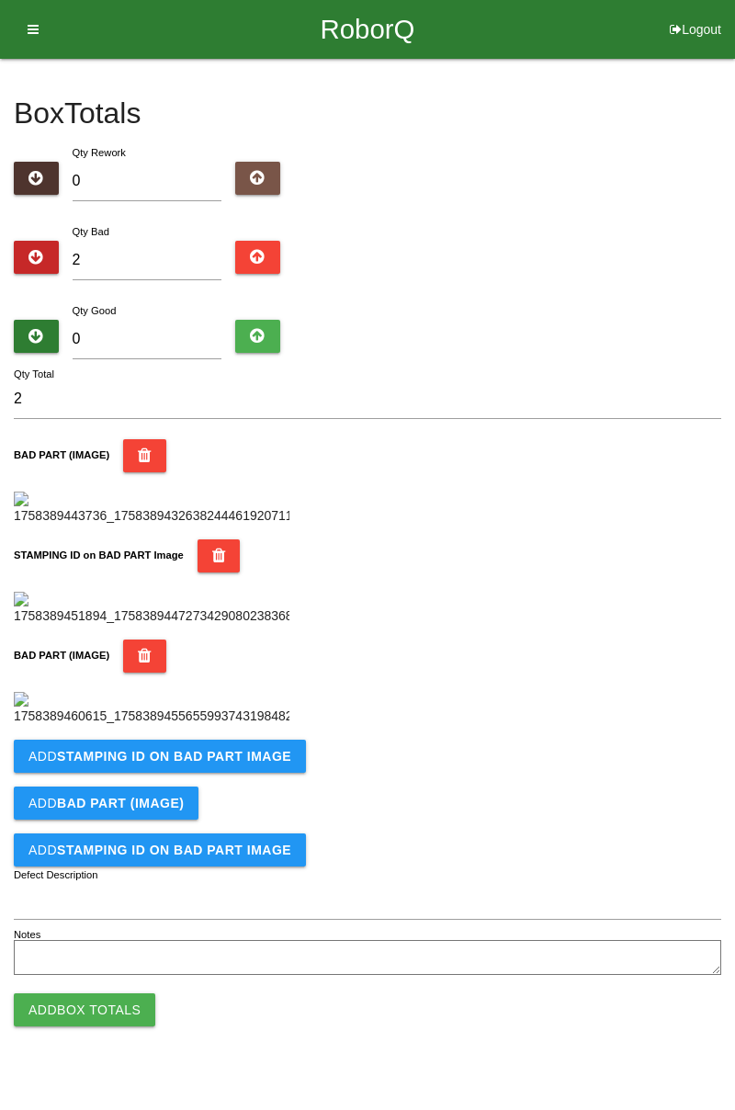
scroll to position [706, 0]
click at [201, 764] on b "STAMPING ID on BAD PART Image" at bounding box center [174, 756] width 234 height 15
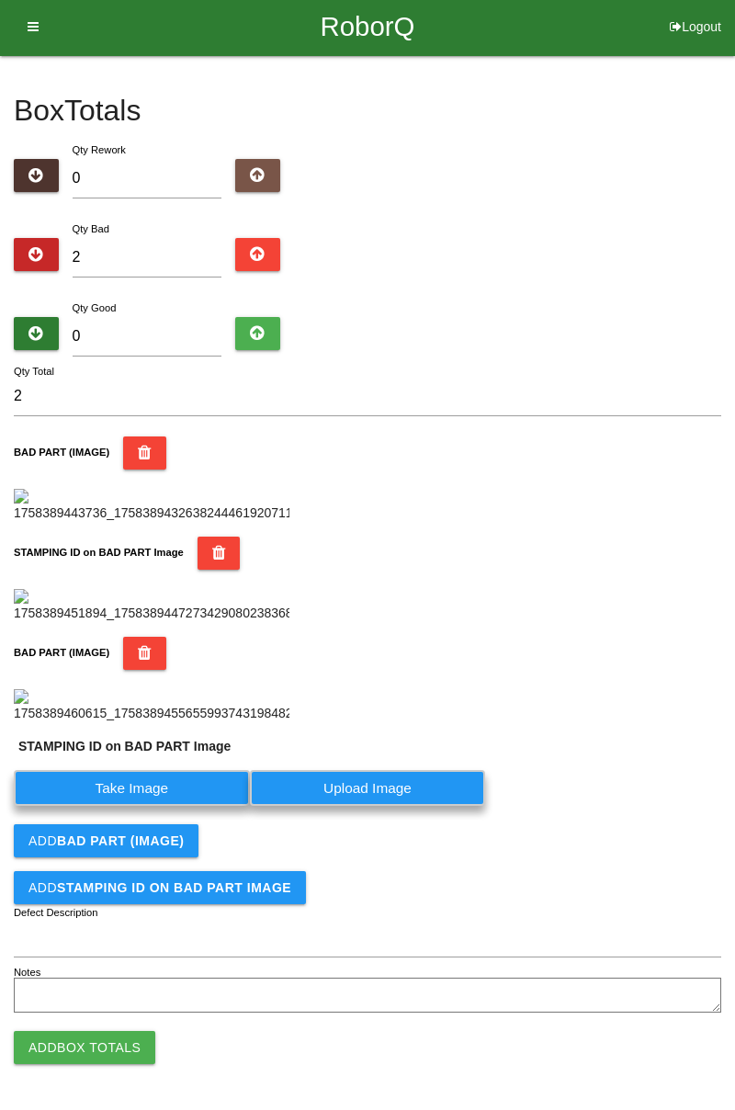
click at [151, 806] on label "Take Image" at bounding box center [132, 788] width 236 height 36
click at [0, 0] on PART "Take Image" at bounding box center [0, 0] width 0 height 0
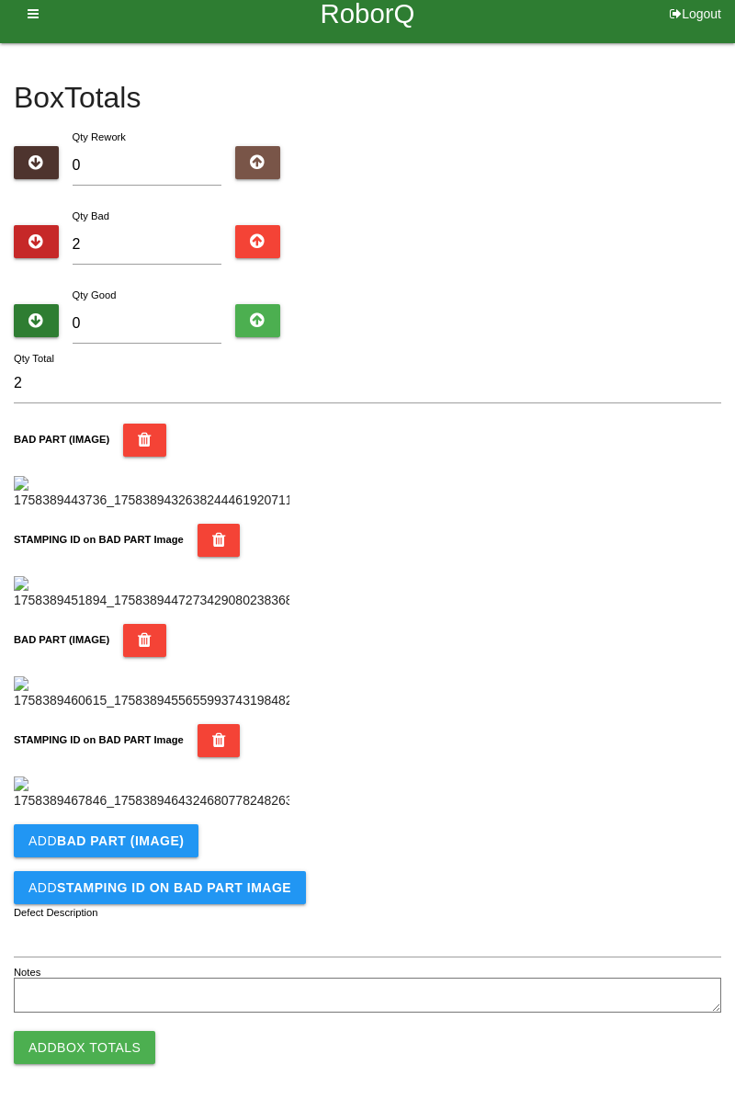
scroll to position [0, 0]
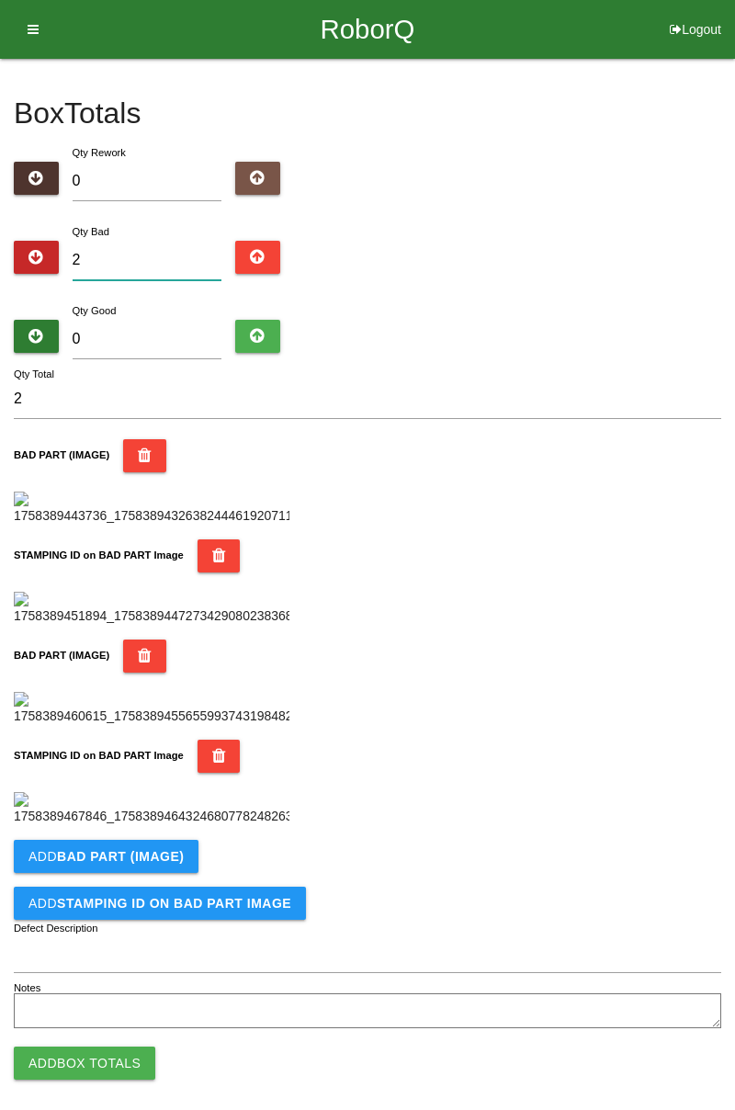
click at [174, 252] on input "2" at bounding box center [148, 261] width 150 height 40
type input "0"
type input "6"
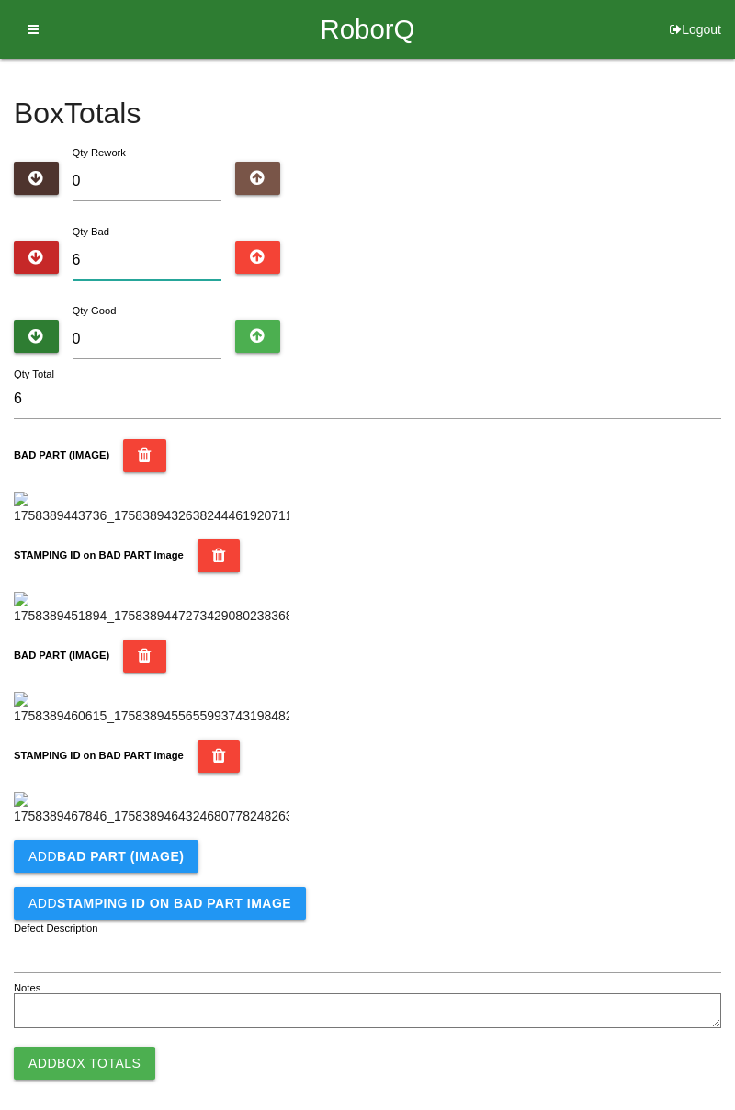
type input "0"
type input "9"
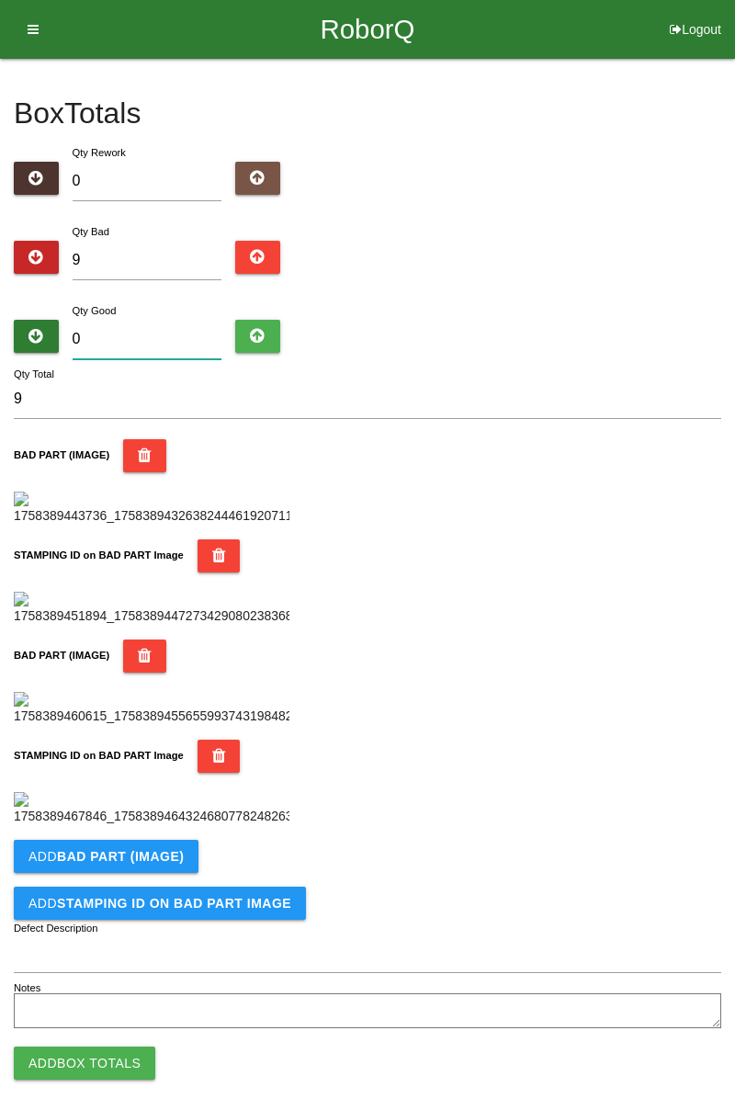
click at [175, 333] on input "0" at bounding box center [148, 340] width 150 height 40
type input "7"
type input "16"
type input "75"
type input "84"
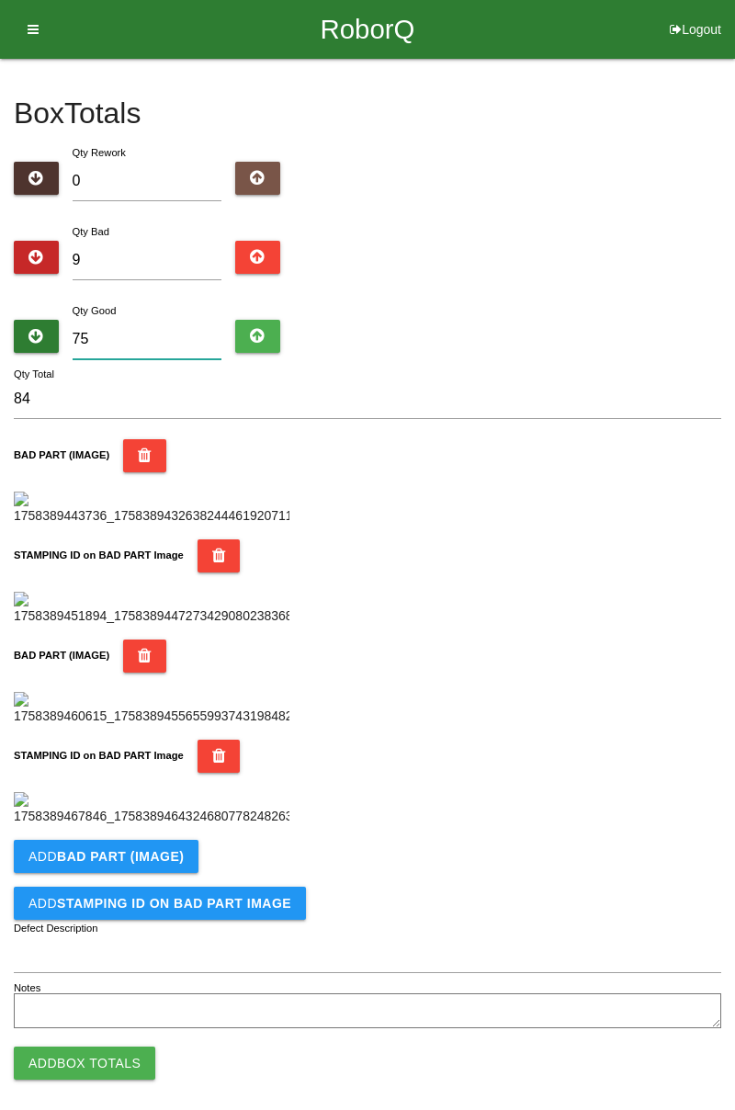
type input "75"
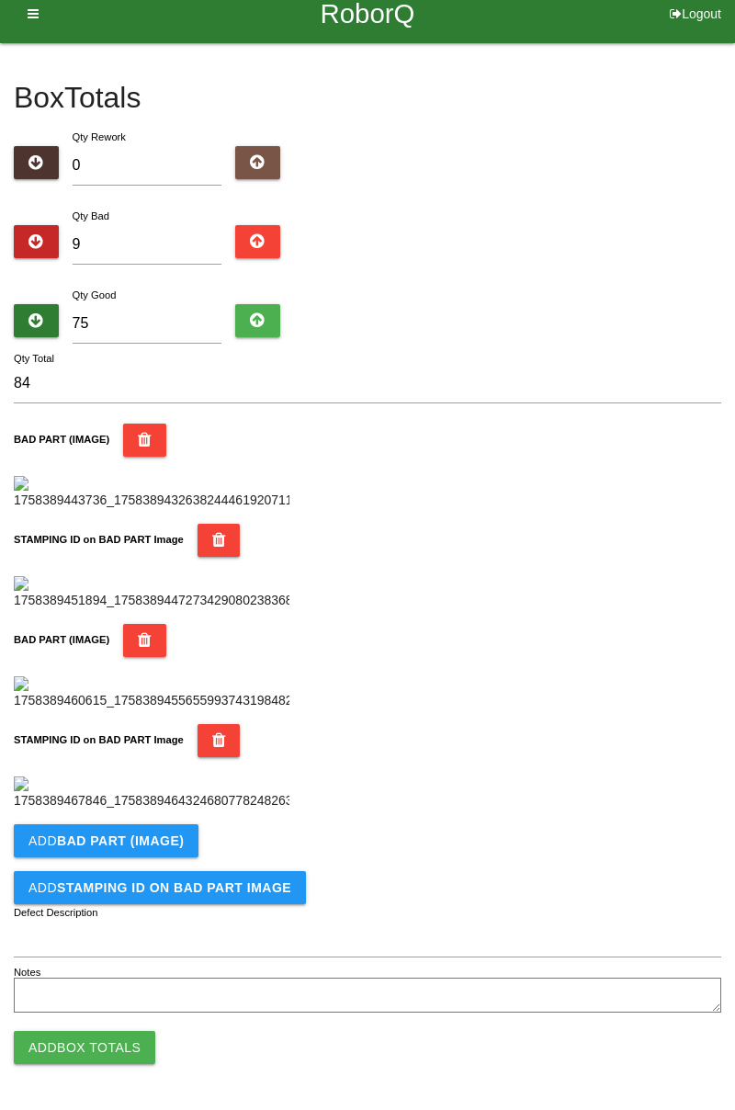
scroll to position [1007, 0]
click at [167, 844] on b "BAD PART (IMAGE)" at bounding box center [120, 841] width 127 height 15
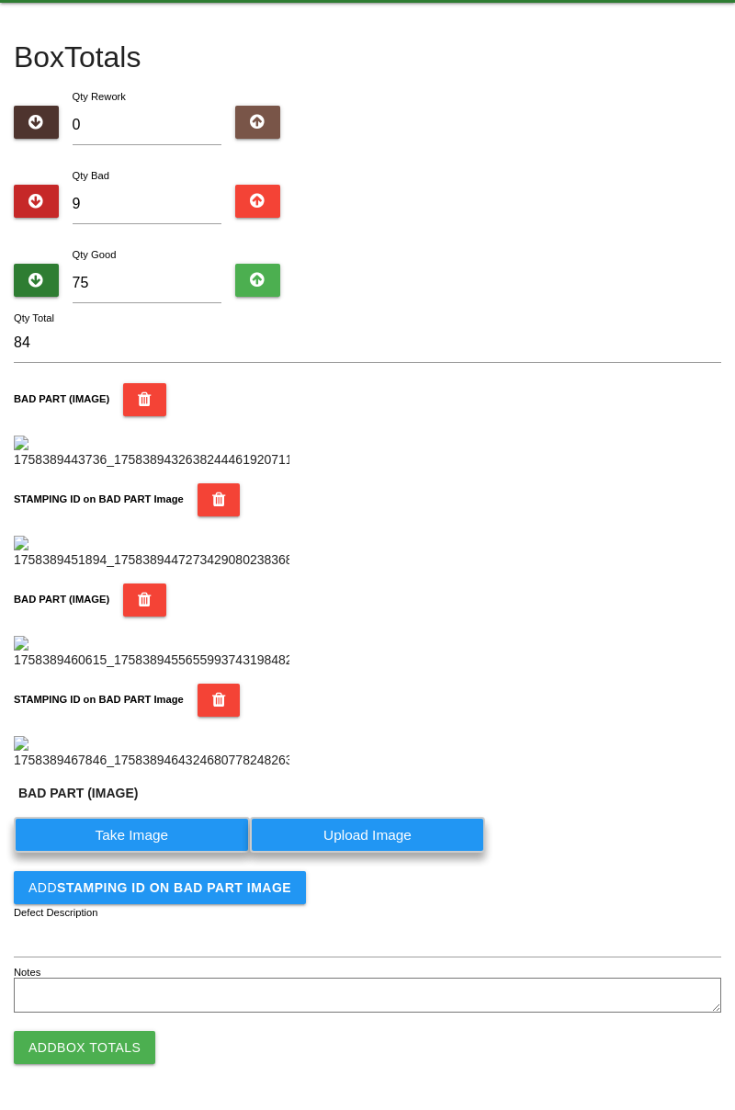
click at [168, 853] on label "Take Image" at bounding box center [132, 835] width 236 height 36
click at [0, 0] on \(IMAGE\) "Take Image" at bounding box center [0, 0] width 0 height 0
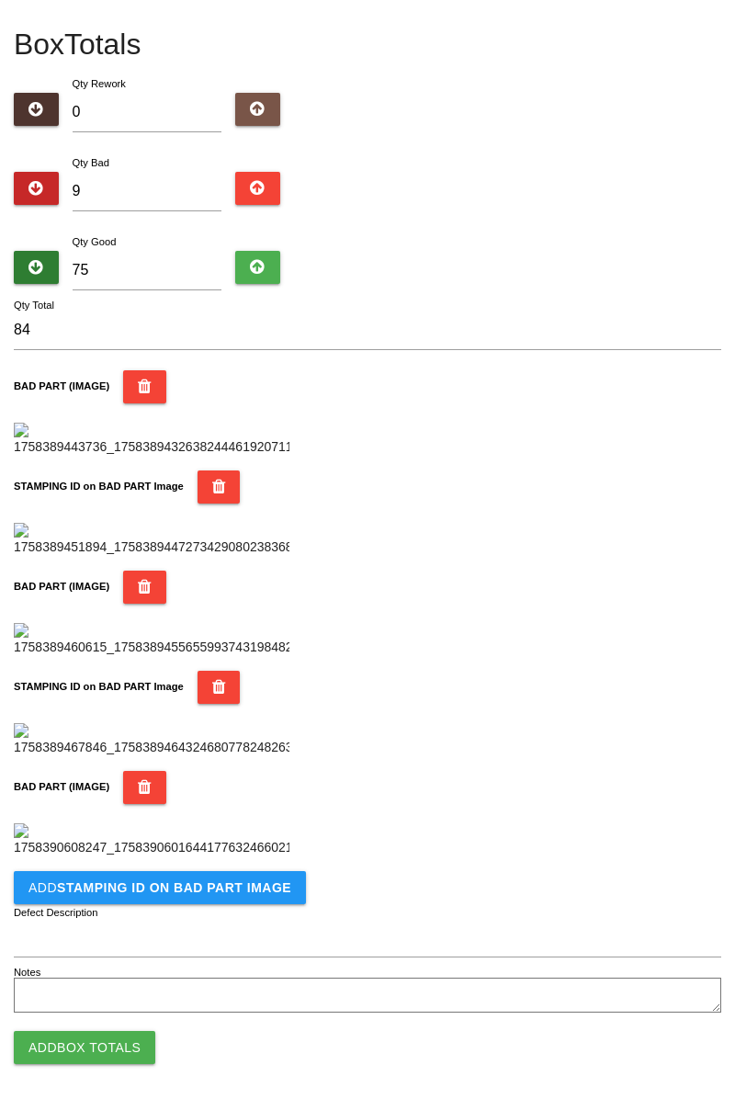
scroll to position [1309, 0]
click at [244, 895] on button "Add STAMPING ID on BAD PART Image" at bounding box center [160, 887] width 292 height 33
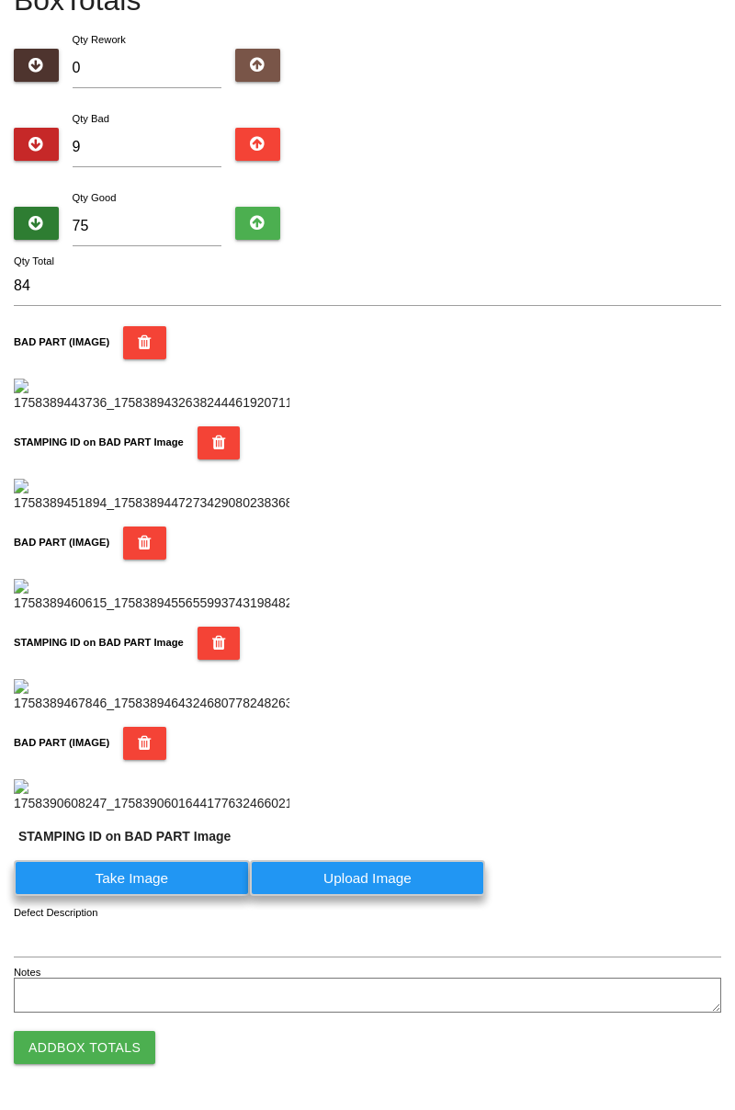
click at [169, 896] on label "Take Image" at bounding box center [132, 878] width 236 height 36
click at [0, 0] on PART "Take Image" at bounding box center [0, 0] width 0 height 0
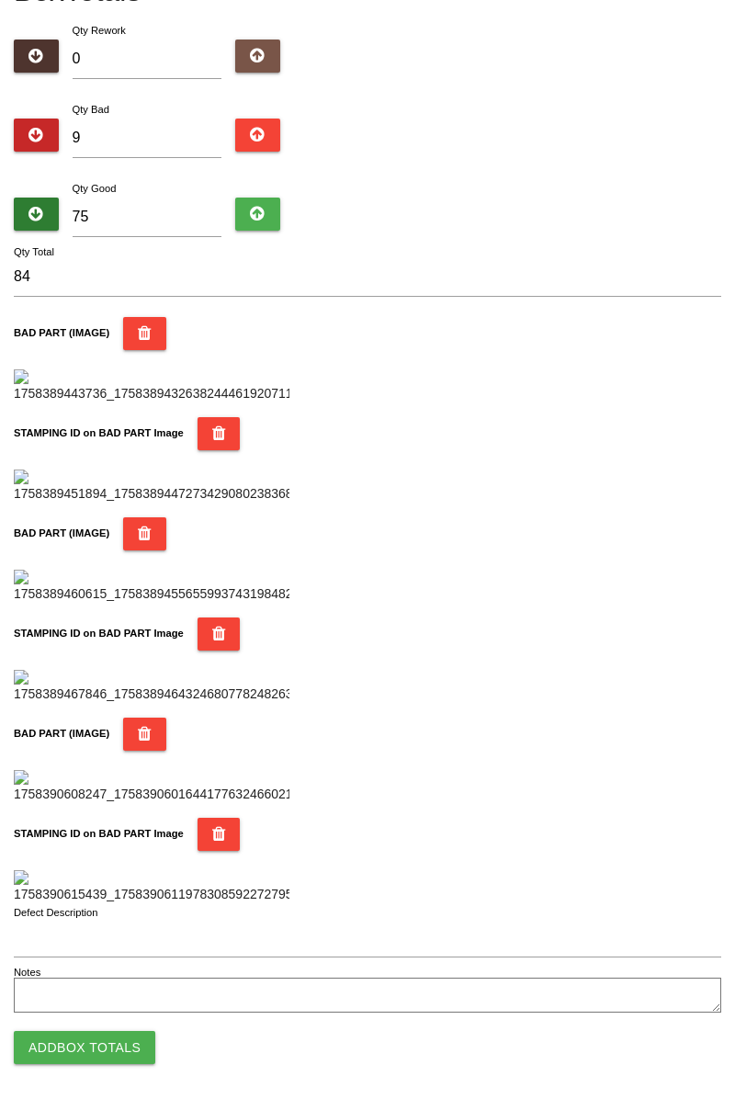
scroll to position [1610, 0]
click at [125, 1054] on button "Add Box Totals" at bounding box center [85, 1047] width 142 height 33
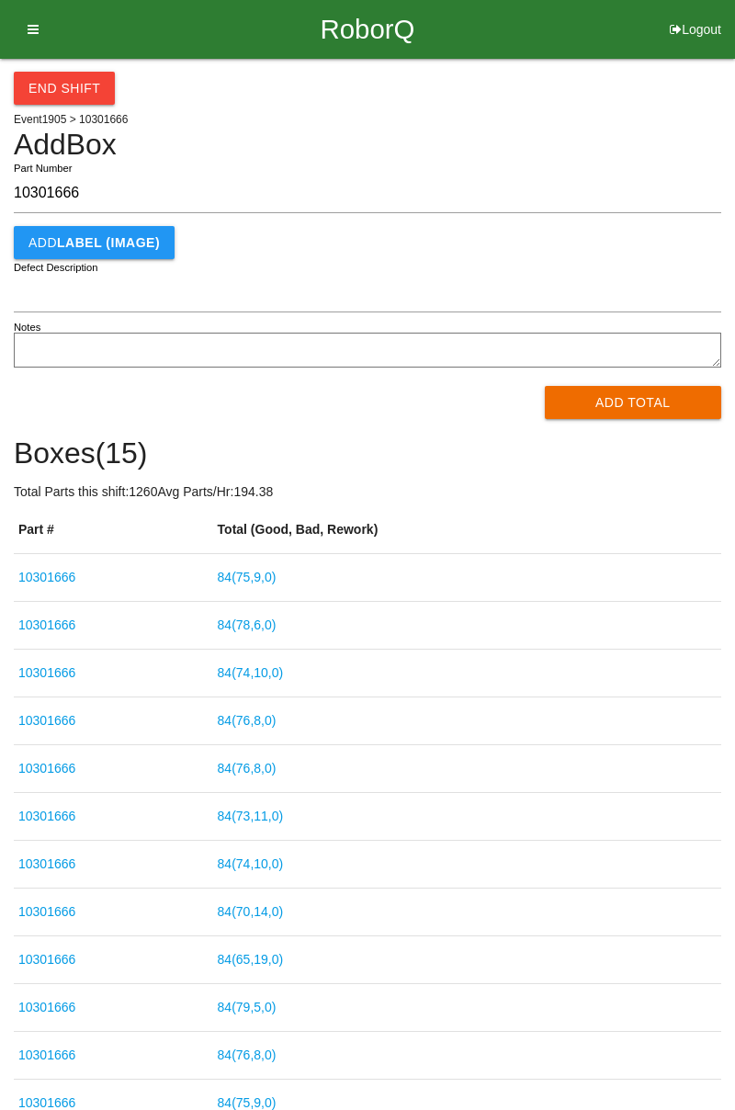
type input "10301666"
click at [642, 401] on button "Add Total" at bounding box center [633, 402] width 177 height 33
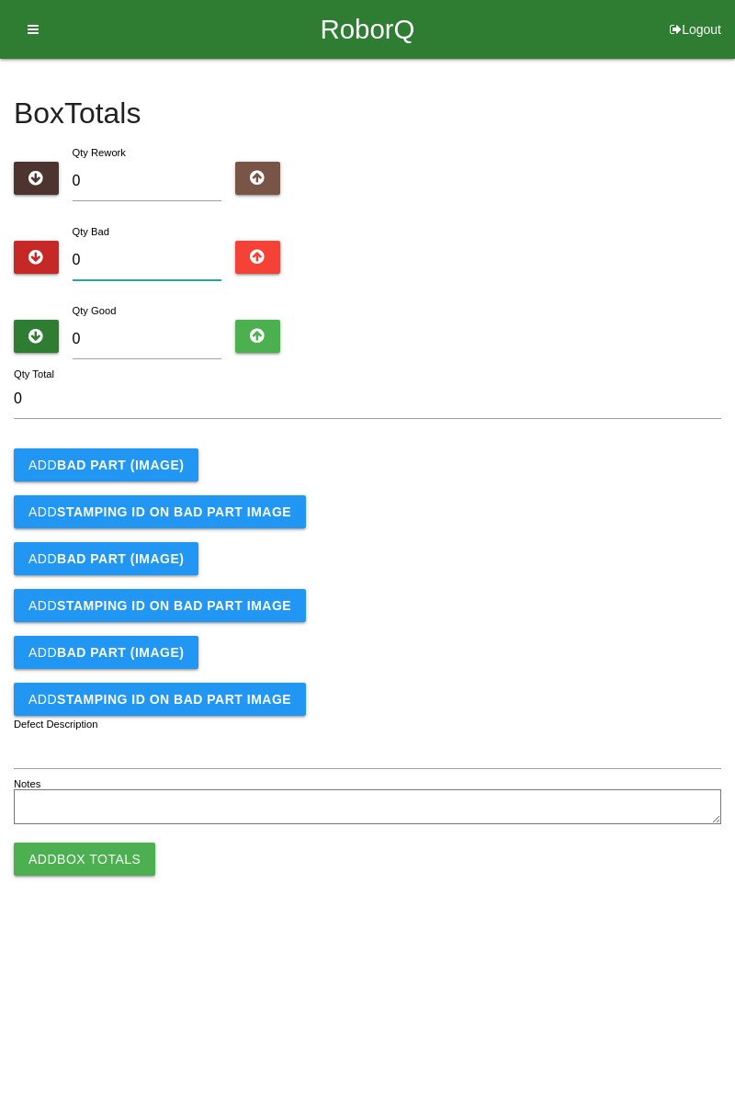
click at [165, 241] on input "0" at bounding box center [148, 261] width 150 height 40
type input "1"
click at [154, 465] on b "BAD PART (IMAGE)" at bounding box center [120, 465] width 127 height 15
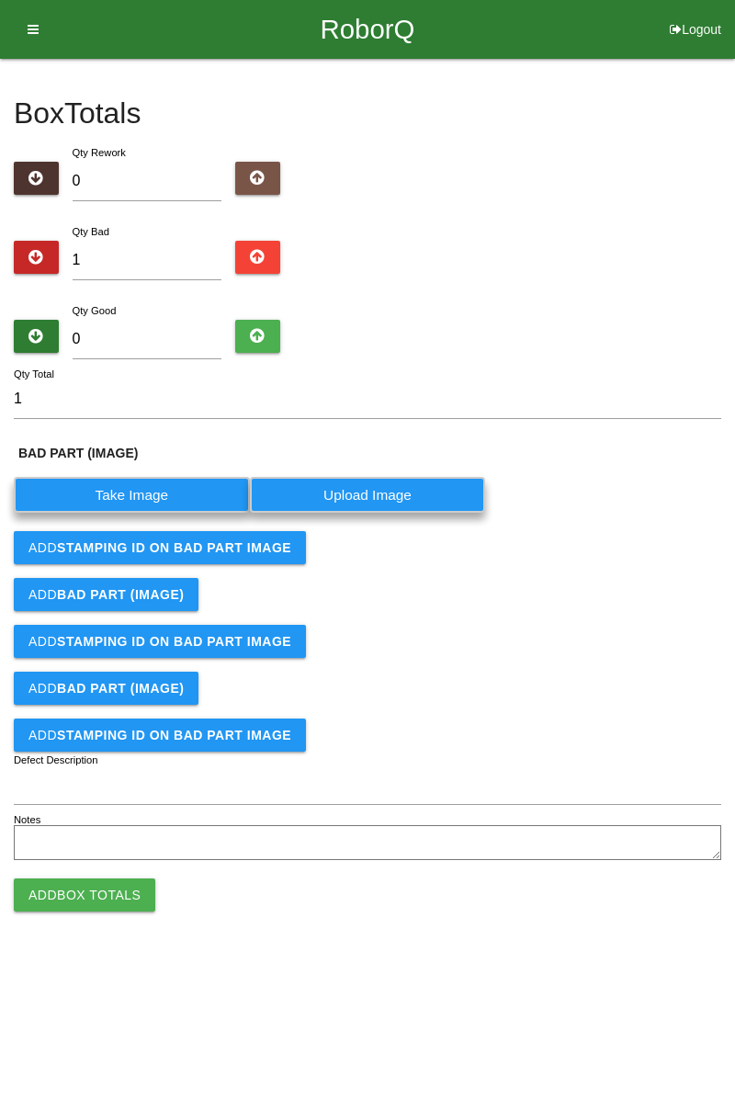
click at [145, 503] on label "Take Image" at bounding box center [132, 495] width 236 height 36
click at [0, 0] on \(IMAGE\) "Take Image" at bounding box center [0, 0] width 0 height 0
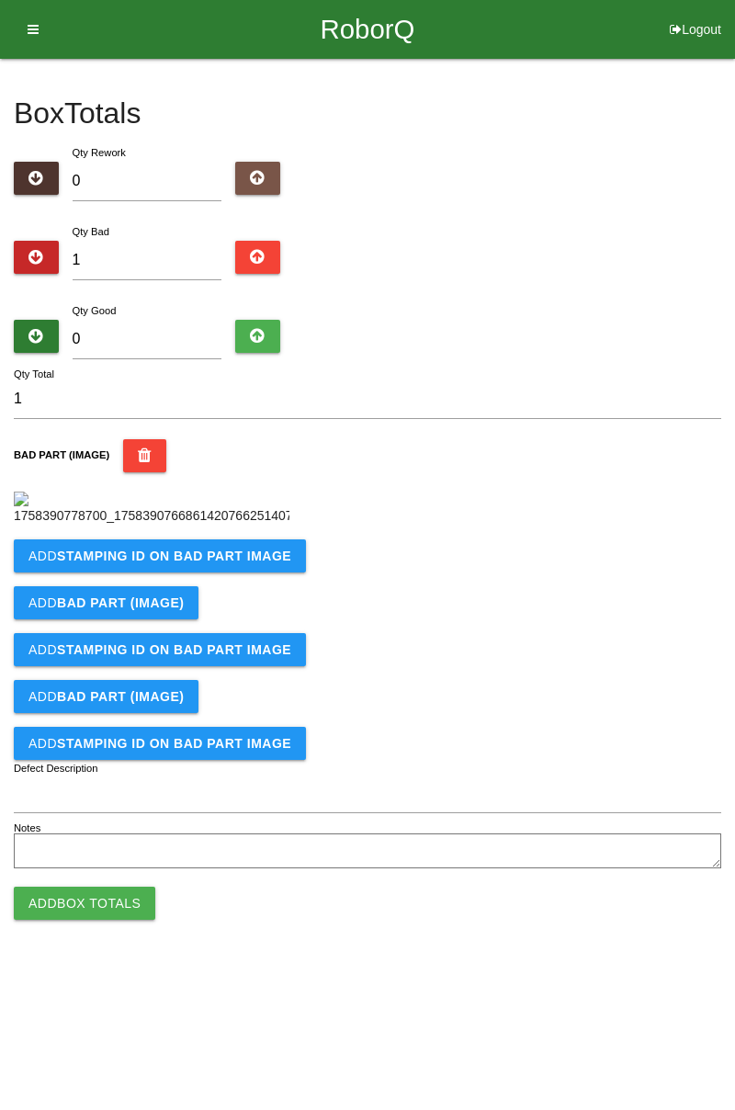
scroll to position [103, 0]
click at [259, 563] on b "STAMPING ID on BAD PART Image" at bounding box center [174, 556] width 234 height 15
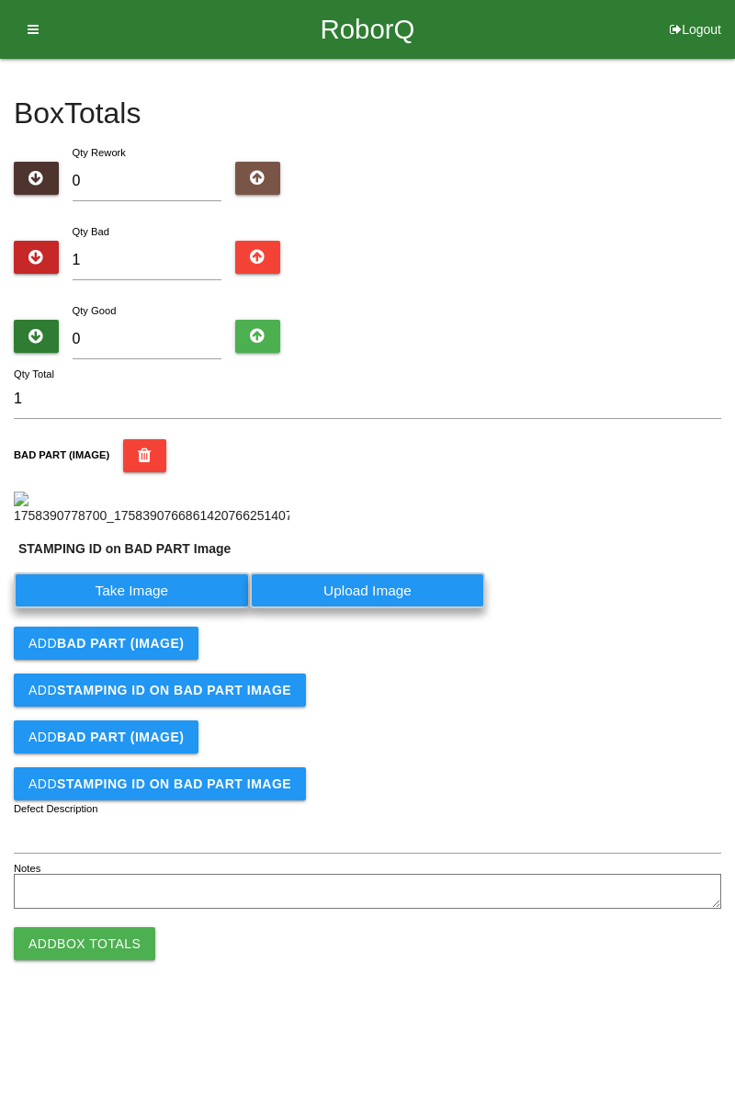
click at [165, 608] on label "Take Image" at bounding box center [132, 591] width 236 height 36
click at [0, 0] on PART "Take Image" at bounding box center [0, 0] width 0 height 0
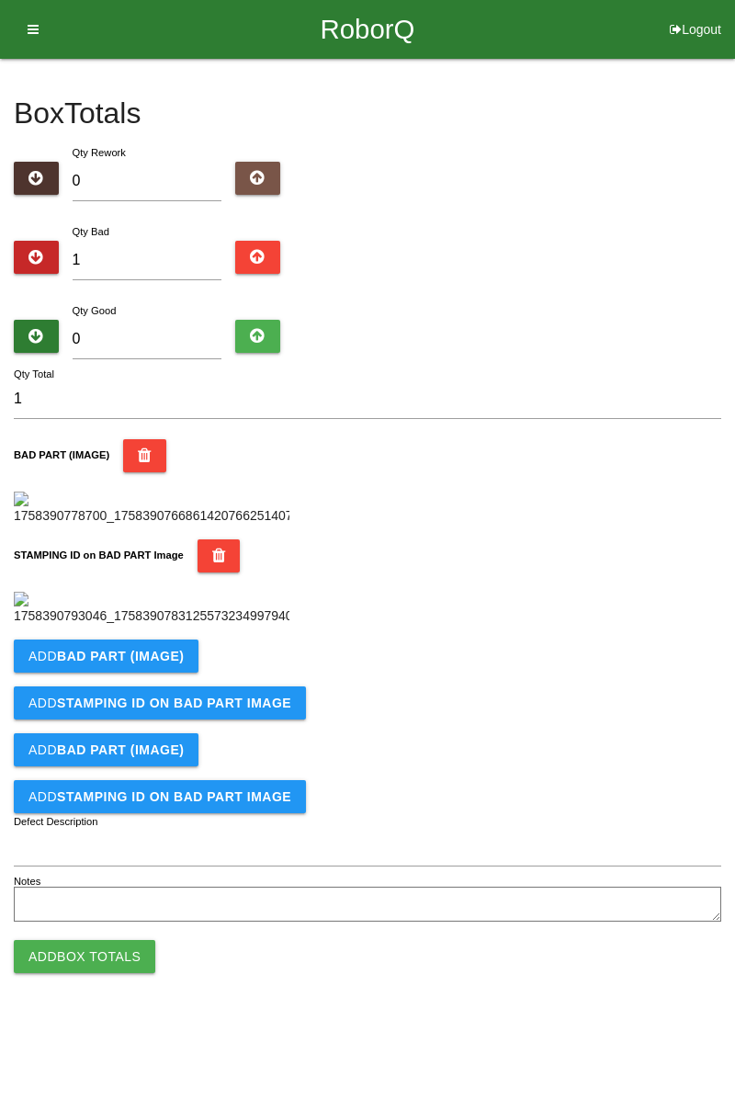
scroll to position [404, 0]
click at [215, 540] on icon "button" at bounding box center [219, 556] width 14 height 33
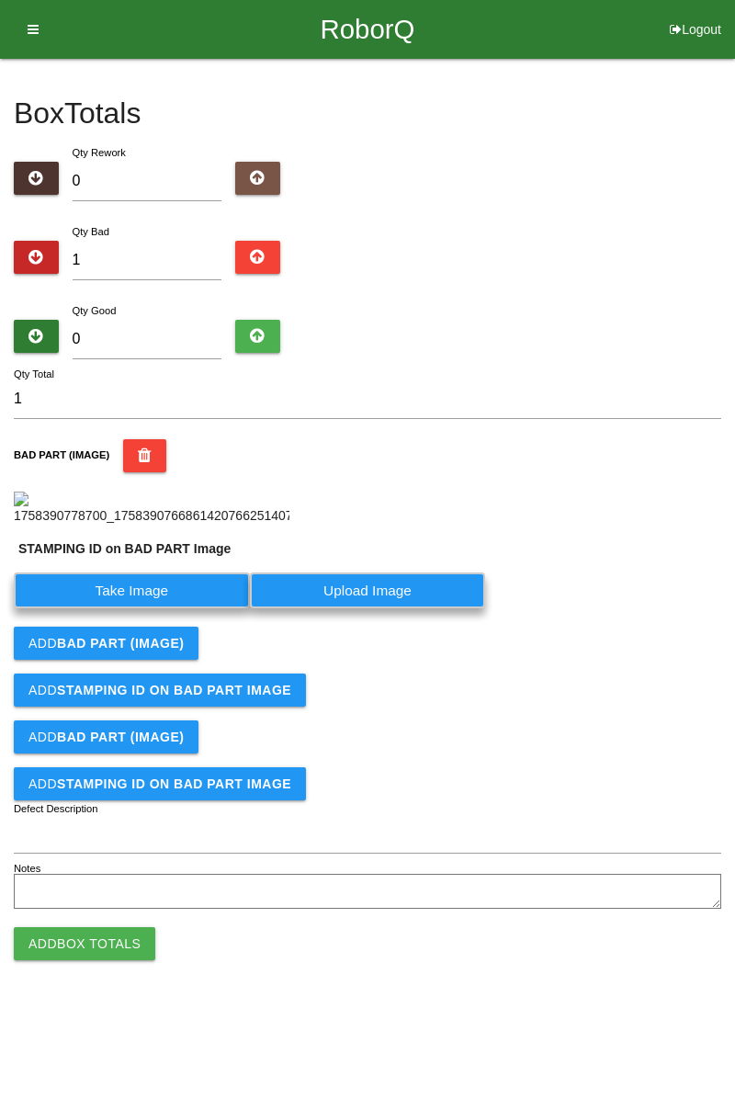
click at [175, 608] on label "Take Image" at bounding box center [132, 591] width 236 height 36
click at [0, 0] on PART "Take Image" at bounding box center [0, 0] width 0 height 0
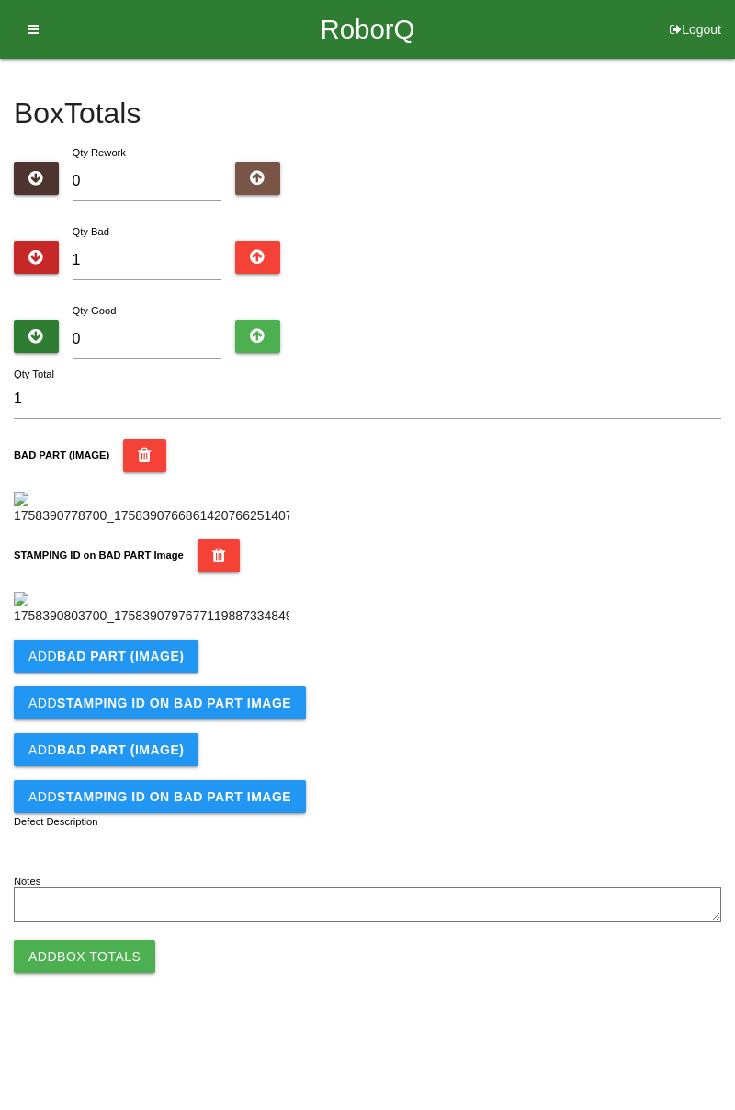
scroll to position [0, 0]
click at [153, 251] on input "1" at bounding box center [148, 261] width 150 height 40
